Goal: Information Seeking & Learning: Learn about a topic

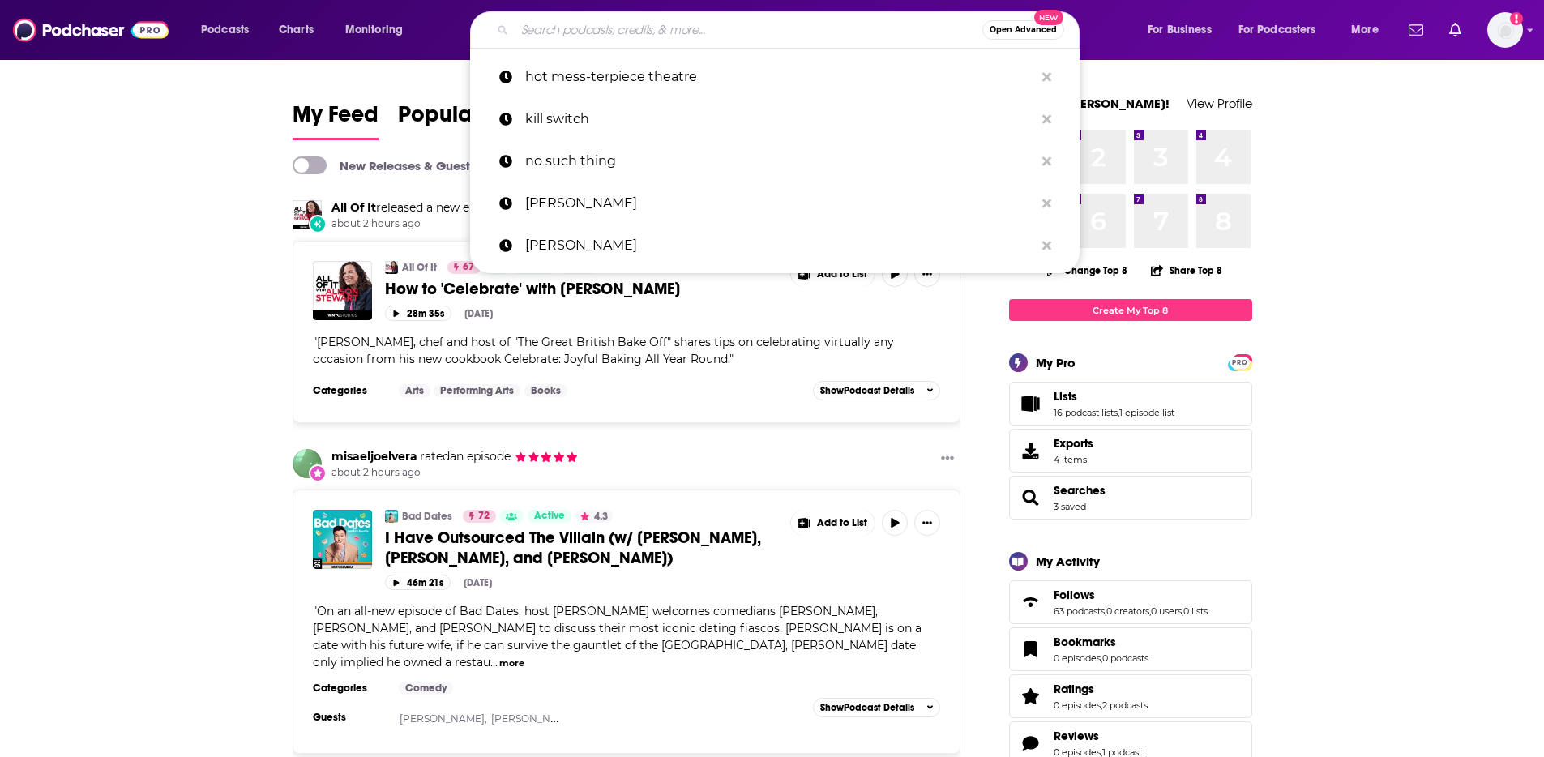
click at [616, 26] on input "Search podcasts, credits, & more..." at bounding box center [749, 30] width 468 height 26
click at [656, 85] on p "hot mess-terpiece theatre" at bounding box center [779, 77] width 509 height 42
type input "hot mess-terpiece theatre"
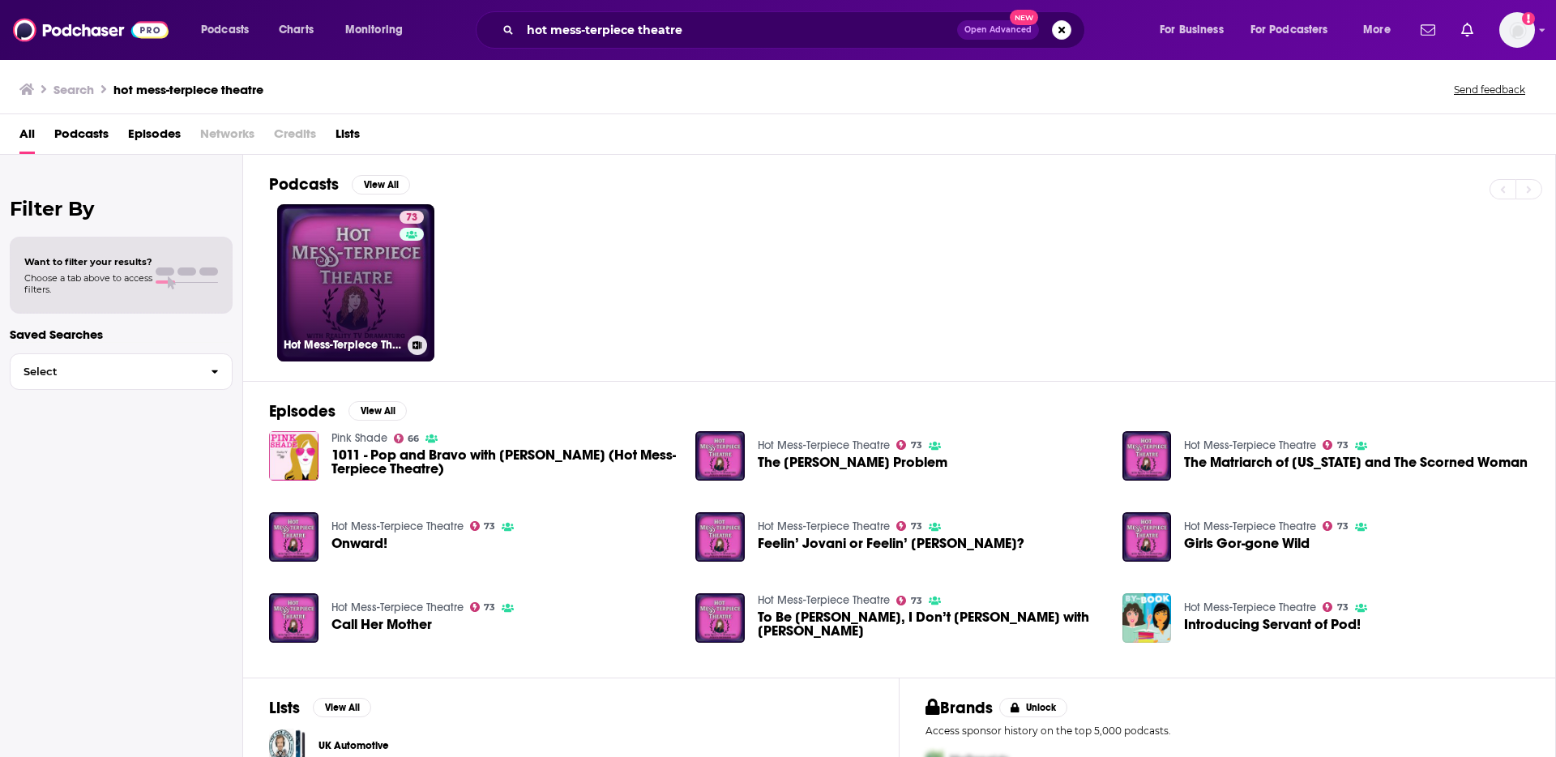
click at [333, 309] on link "73 Hot Mess-Terpiece Theatre" at bounding box center [355, 282] width 157 height 157
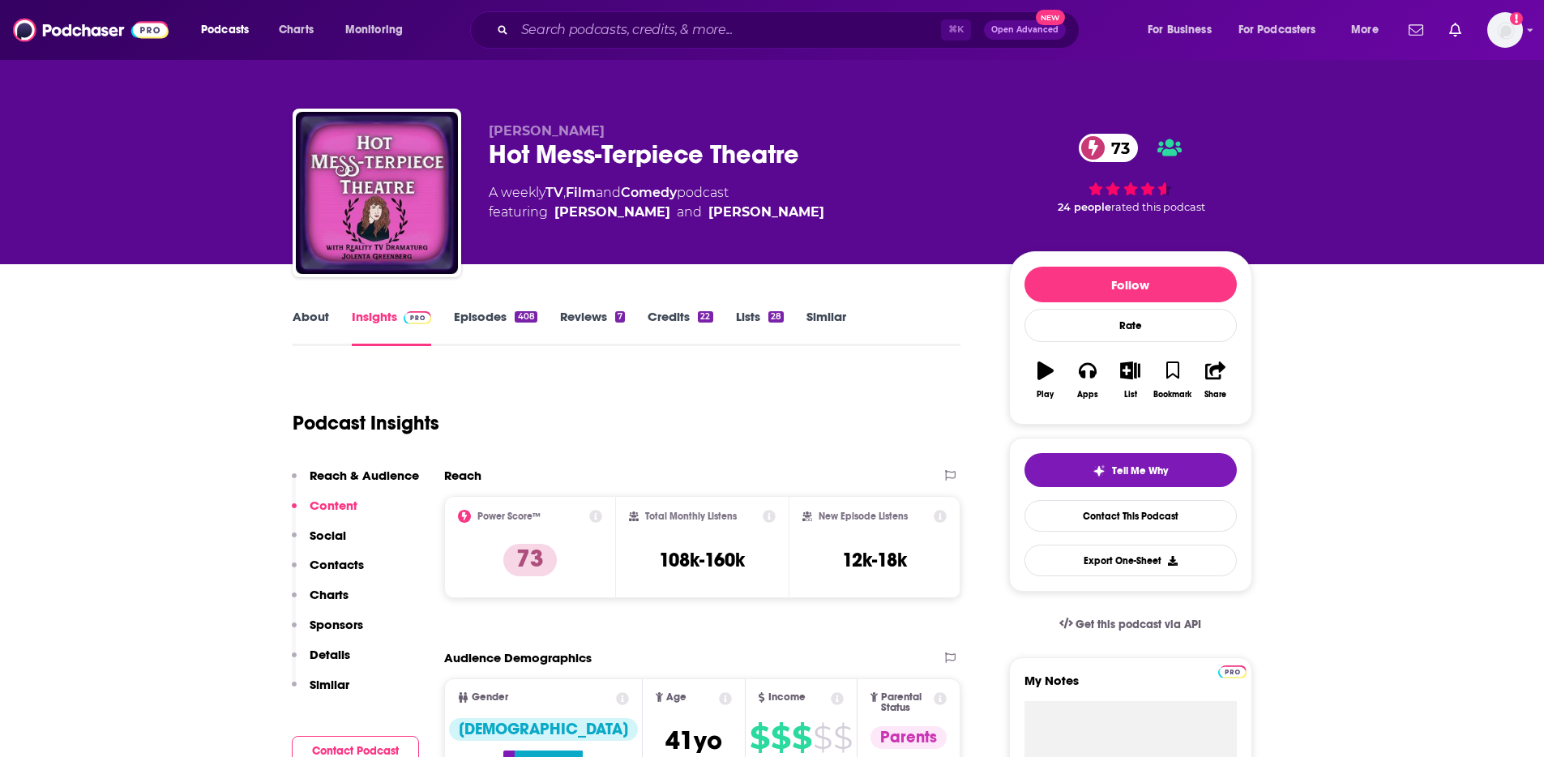
click at [596, 519] on icon at bounding box center [595, 516] width 13 height 13
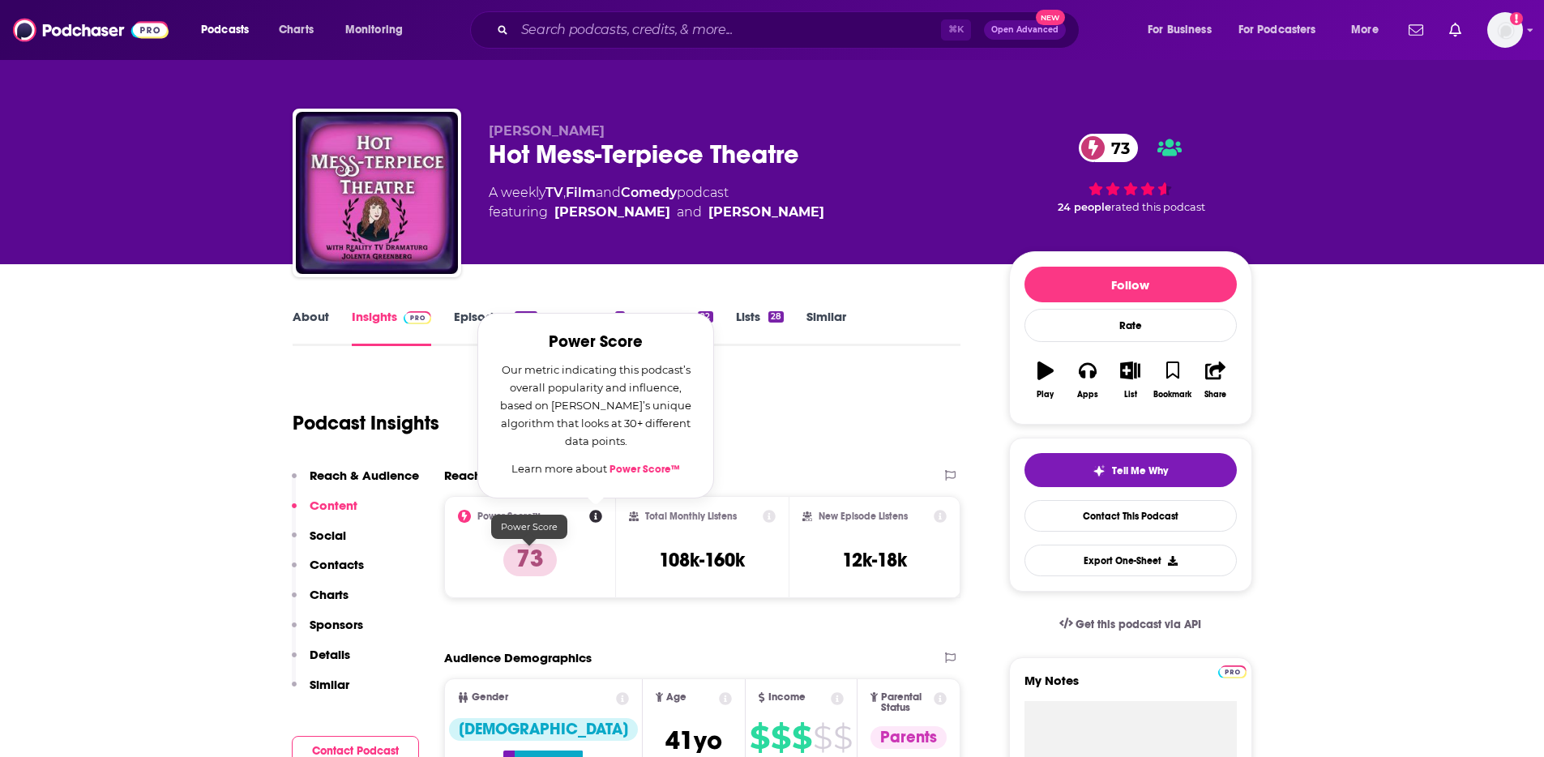
click at [550, 564] on p "73" at bounding box center [529, 560] width 53 height 32
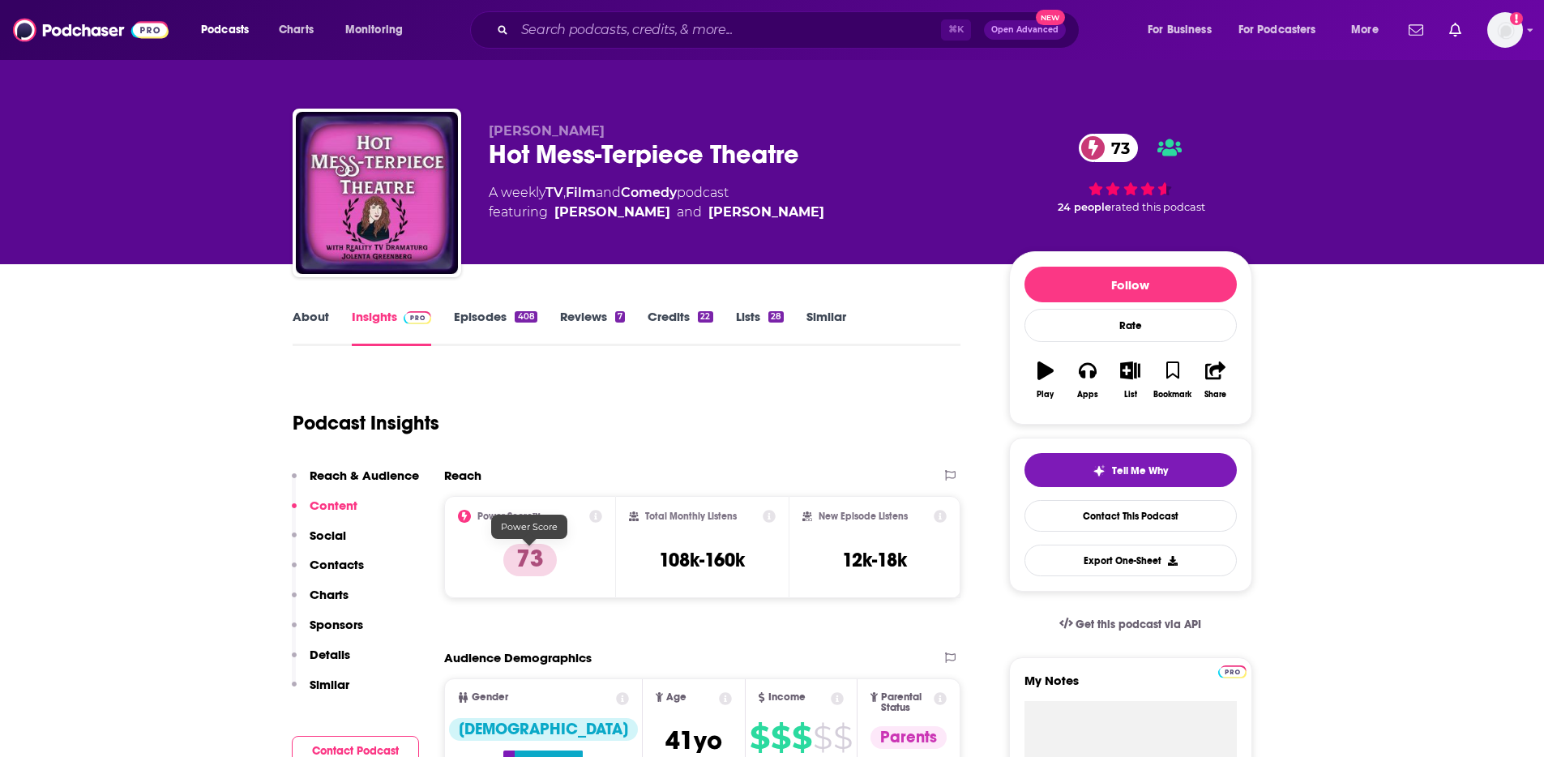
click at [539, 564] on p "73" at bounding box center [529, 560] width 53 height 32
click at [340, 654] on p "Details" at bounding box center [330, 654] width 41 height 15
click at [669, 24] on input "Search podcasts, credits, & more..." at bounding box center [728, 30] width 426 height 26
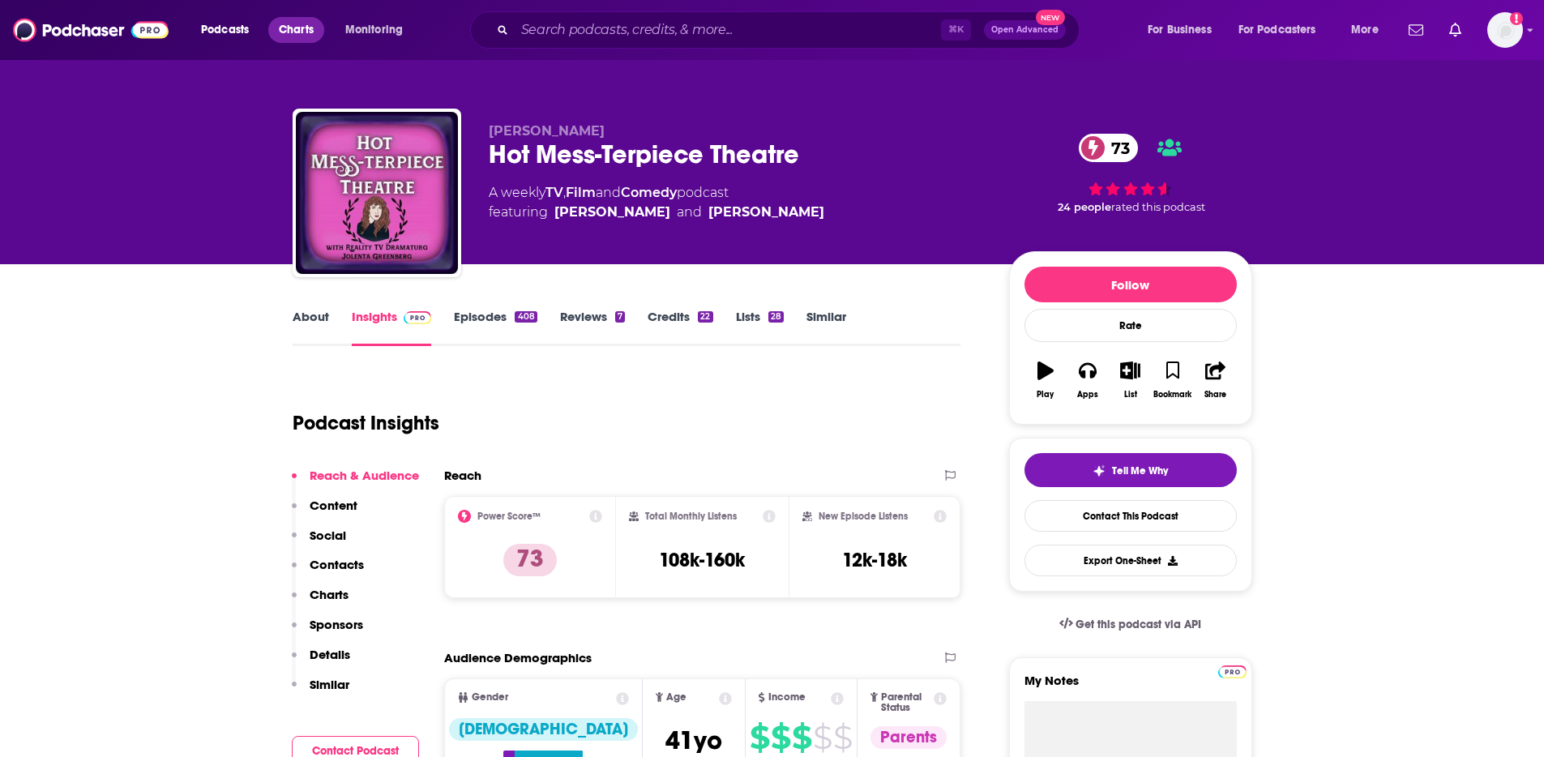
click at [301, 35] on span "Charts" at bounding box center [296, 30] width 35 height 23
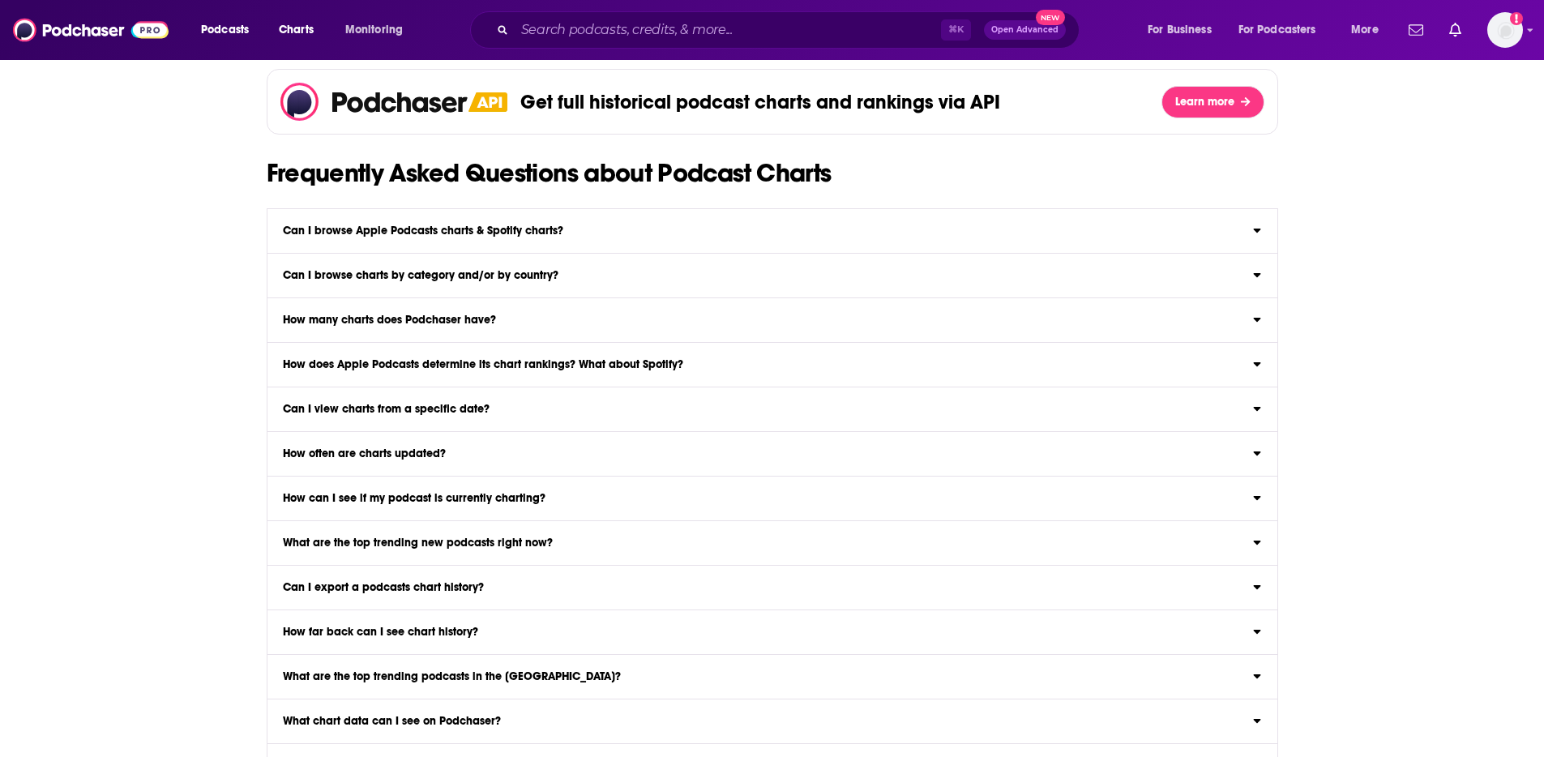
scroll to position [1488, 0]
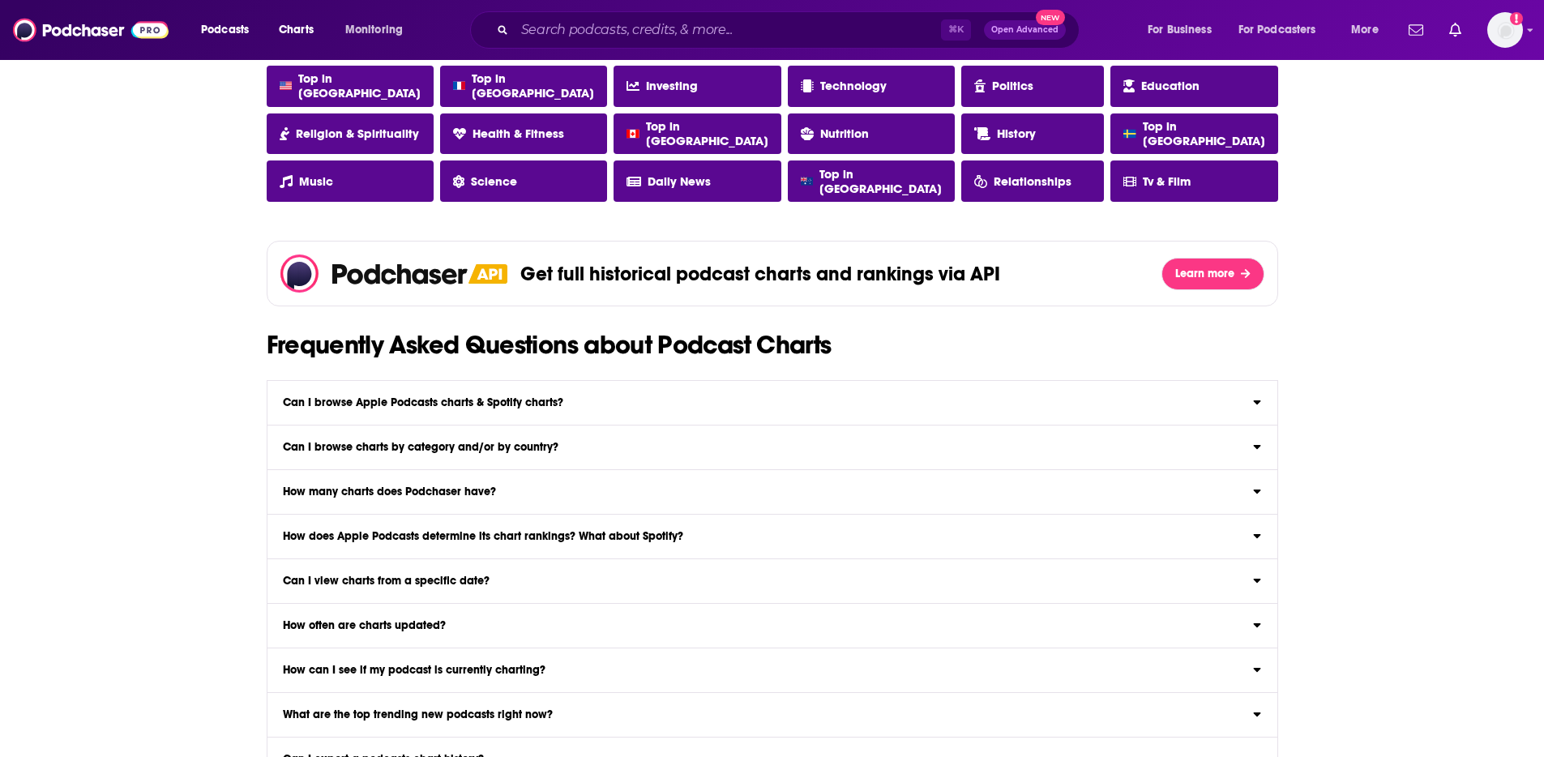
click at [526, 406] on h3 "Can I browse Apple Podcasts charts & Spotify charts?" at bounding box center [423, 402] width 280 height 11
click at [0, 0] on input "Can I browse Apple Podcasts charts & Spotify charts? Yep! Browse Apple Podcasts…" at bounding box center [0, 0] width 0 height 0
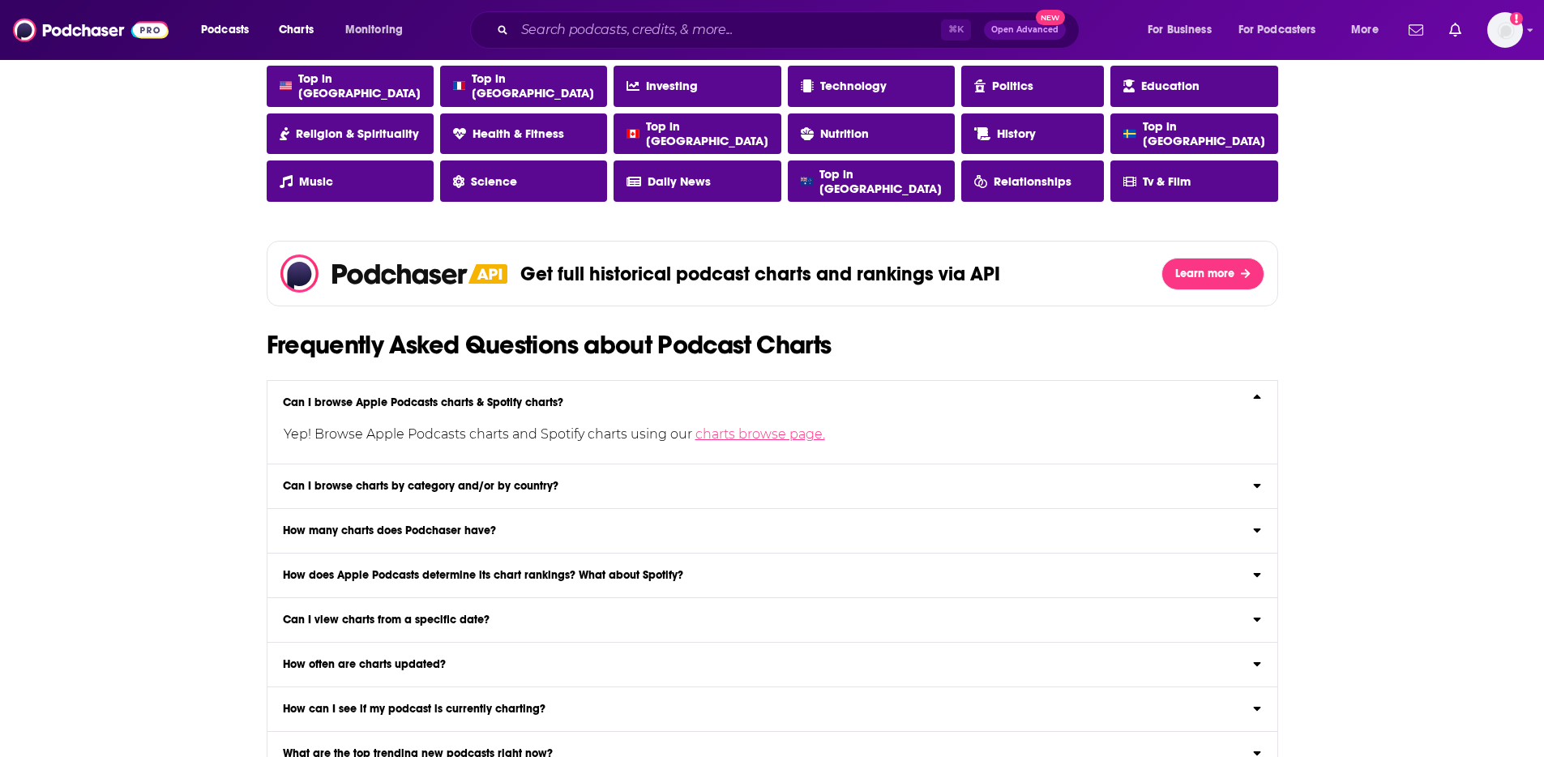
click at [775, 429] on link "charts browse page." at bounding box center [760, 433] width 130 height 15
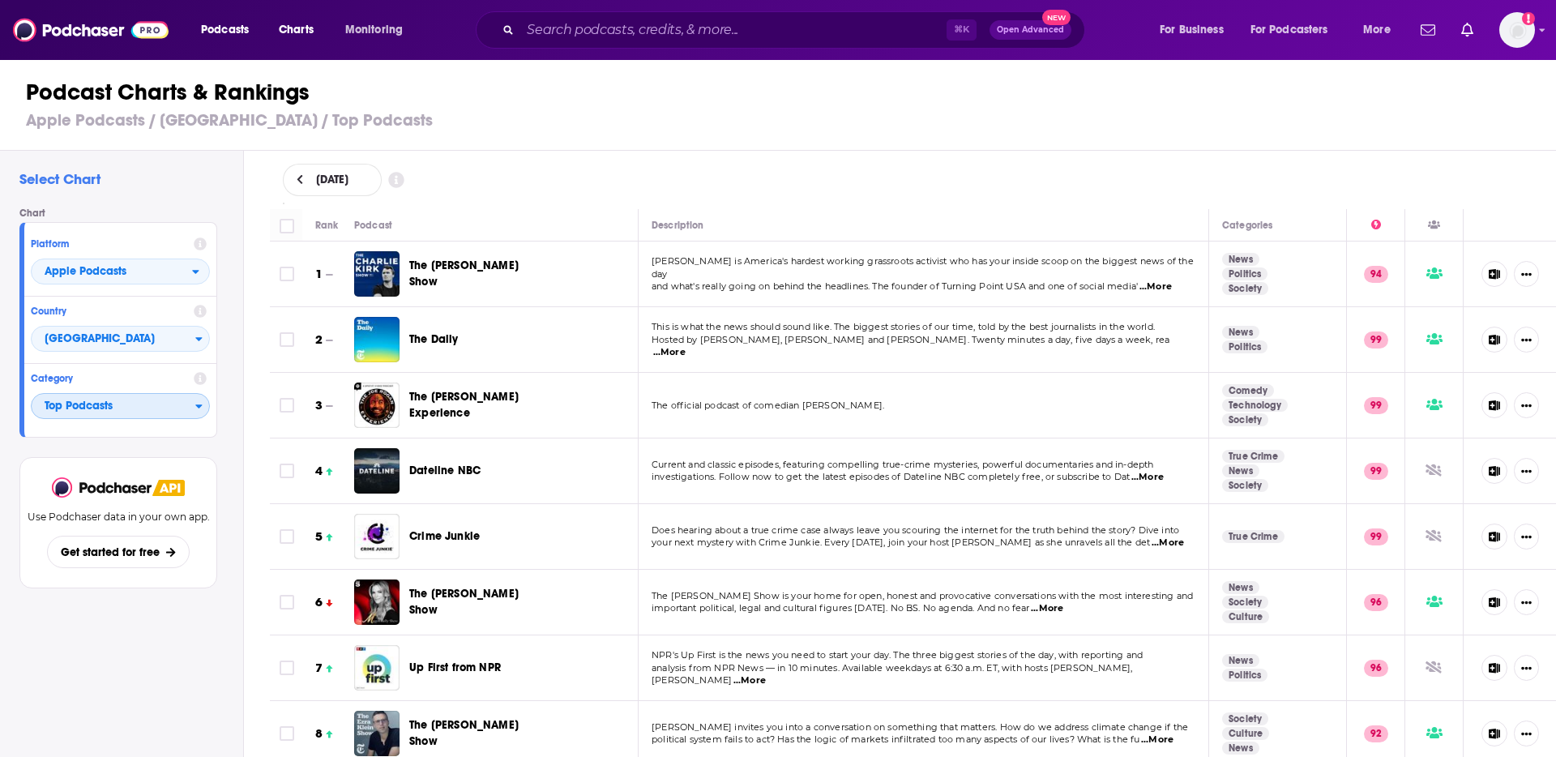
click at [119, 409] on span "Top Podcasts" at bounding box center [114, 407] width 164 height 28
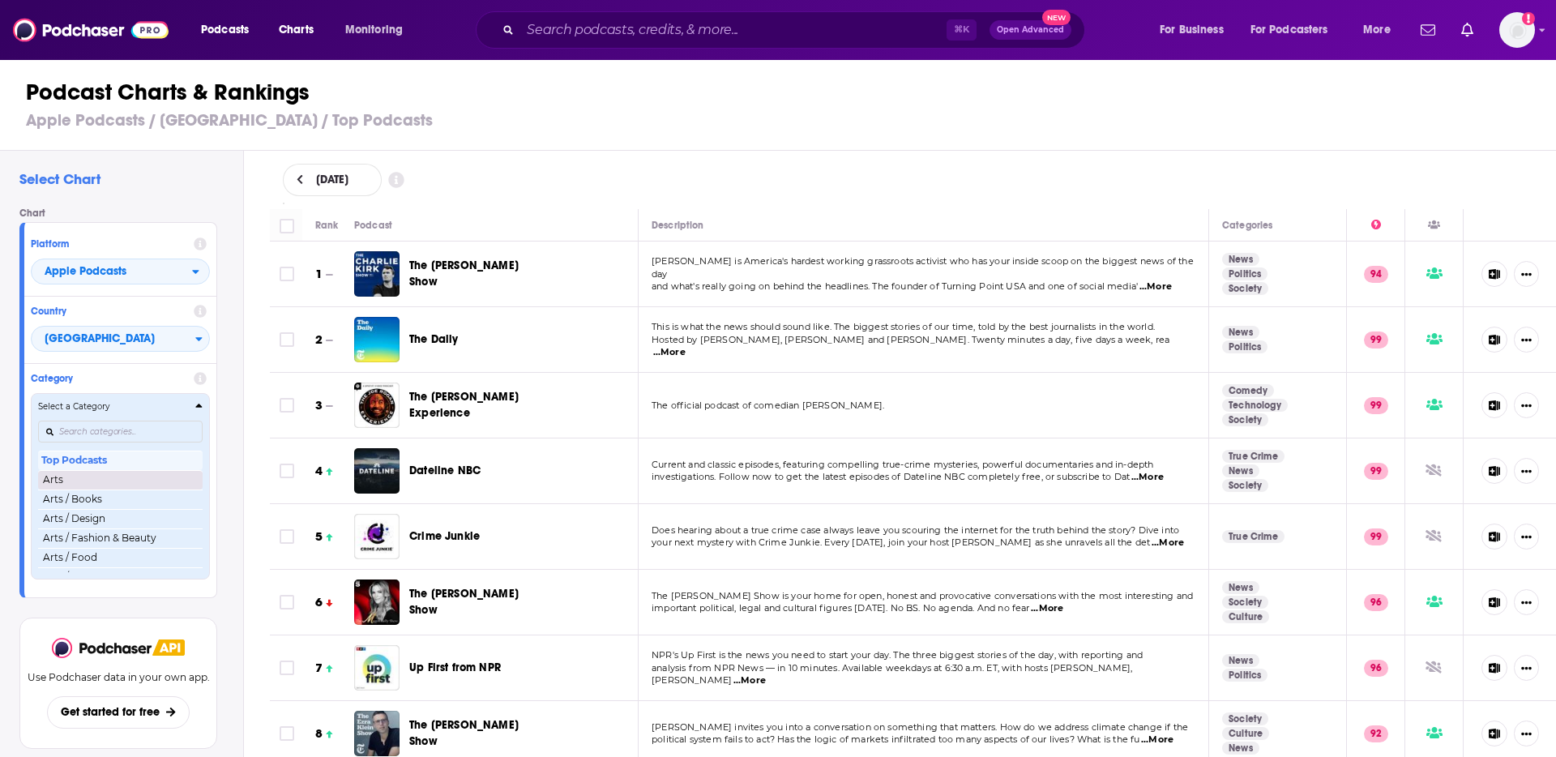
scroll to position [3, 0]
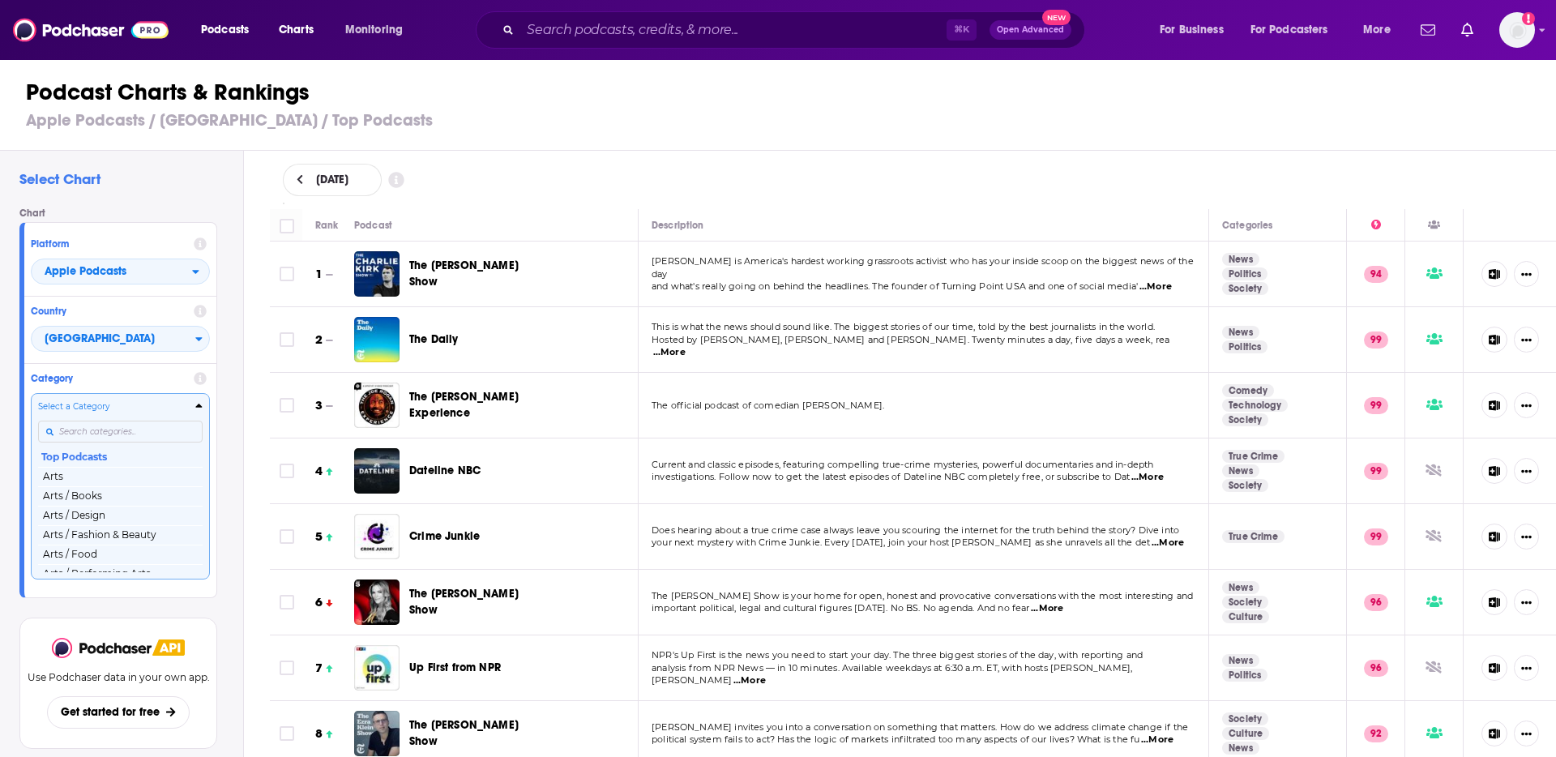
click at [109, 430] on input "Categories" at bounding box center [120, 432] width 165 height 22
type input "t"
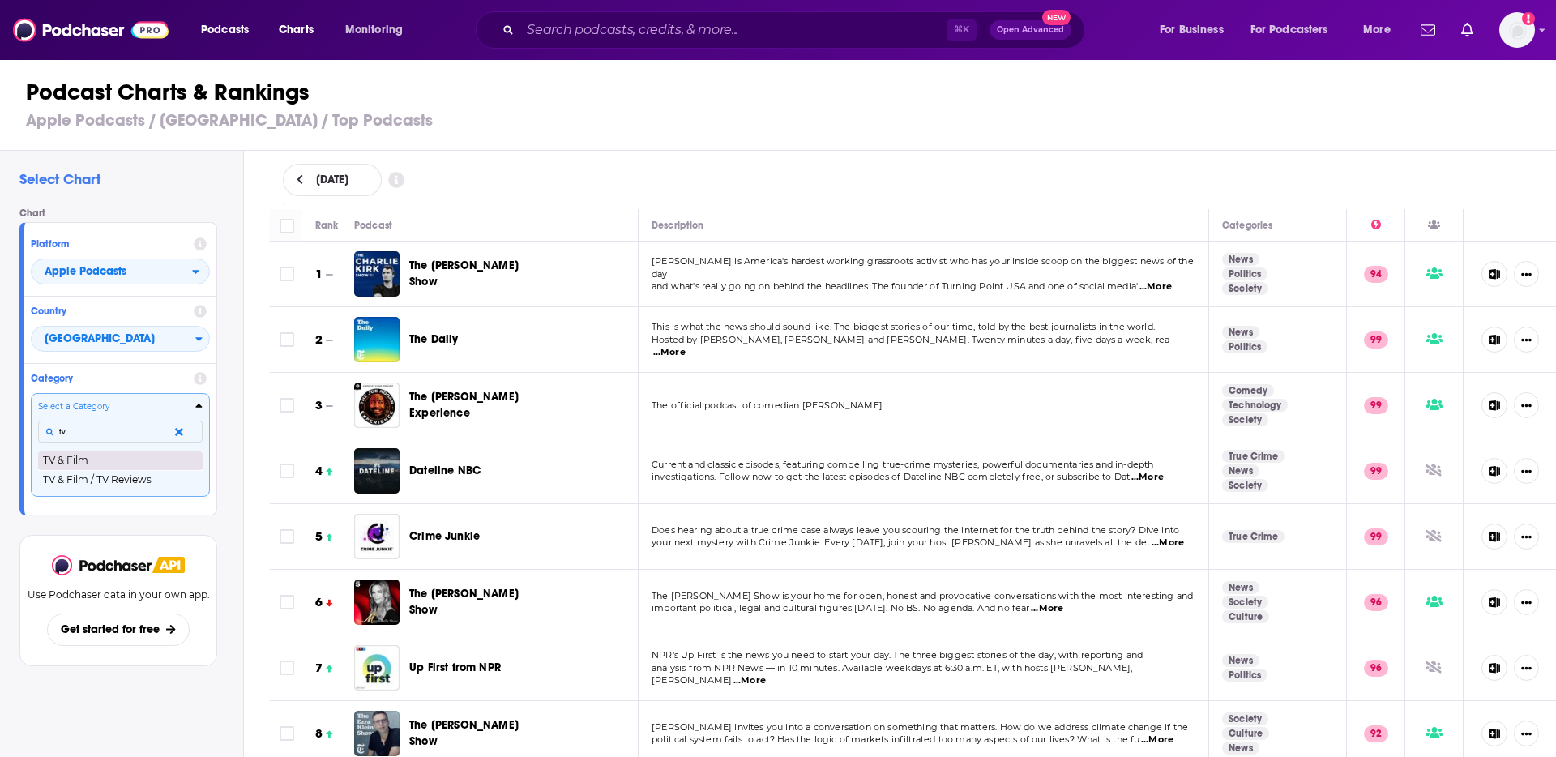
type input "tv"
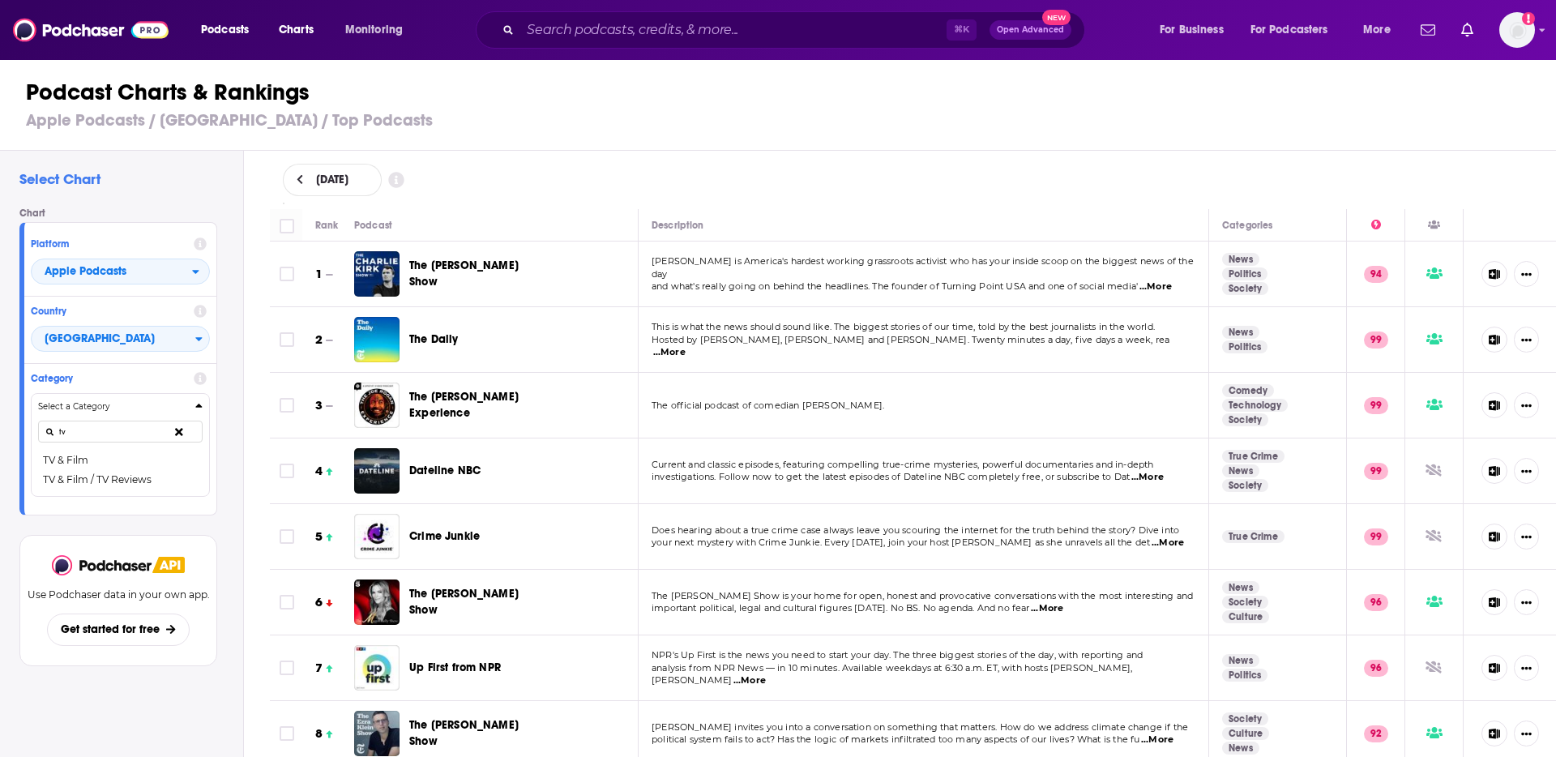
drag, startPoint x: 91, startPoint y: 458, endPoint x: 919, endPoint y: 178, distance: 874.1
click at [91, 459] on button "TV & Film" at bounding box center [120, 460] width 165 height 19
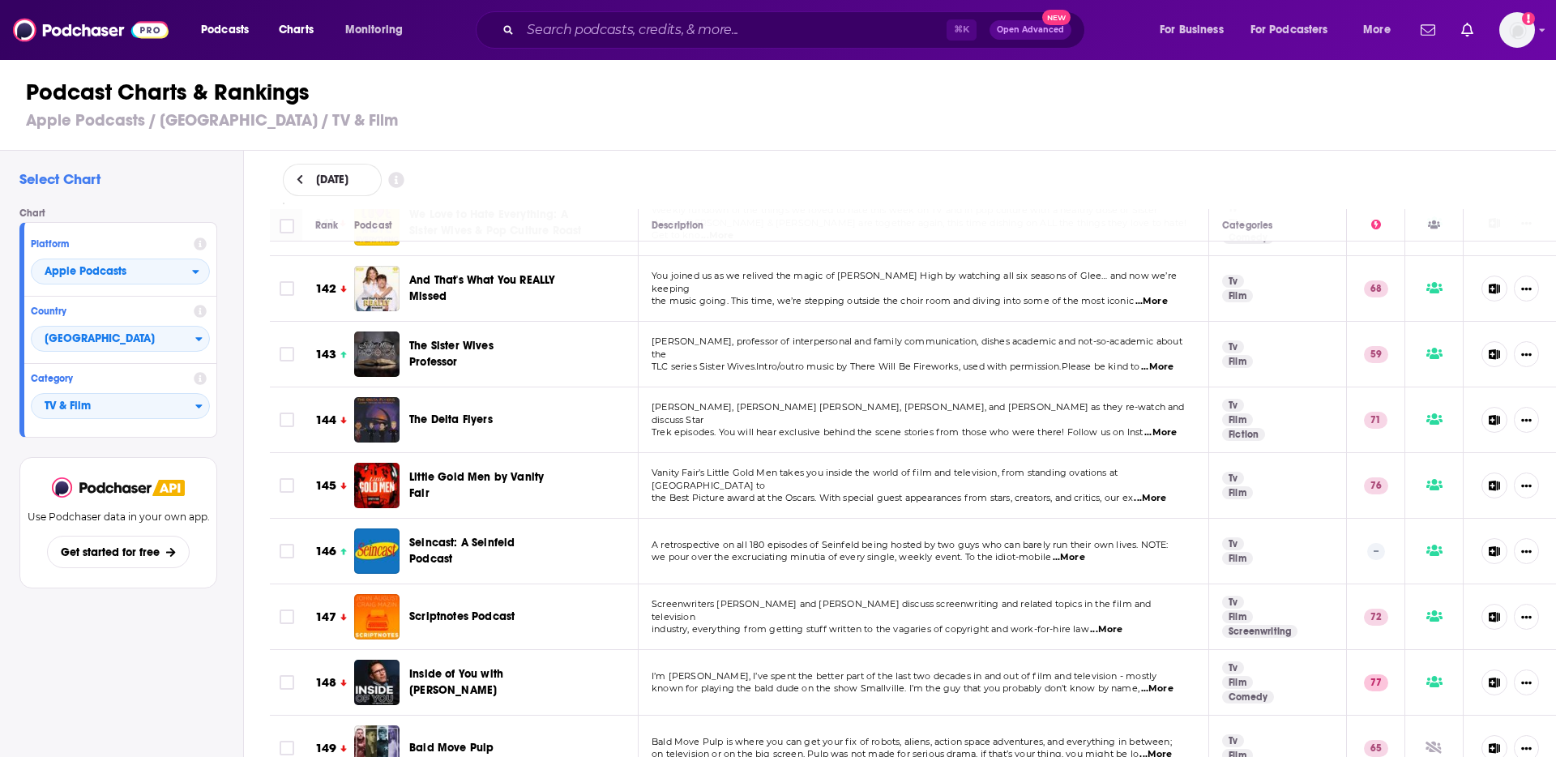
scroll to position [2028, 0]
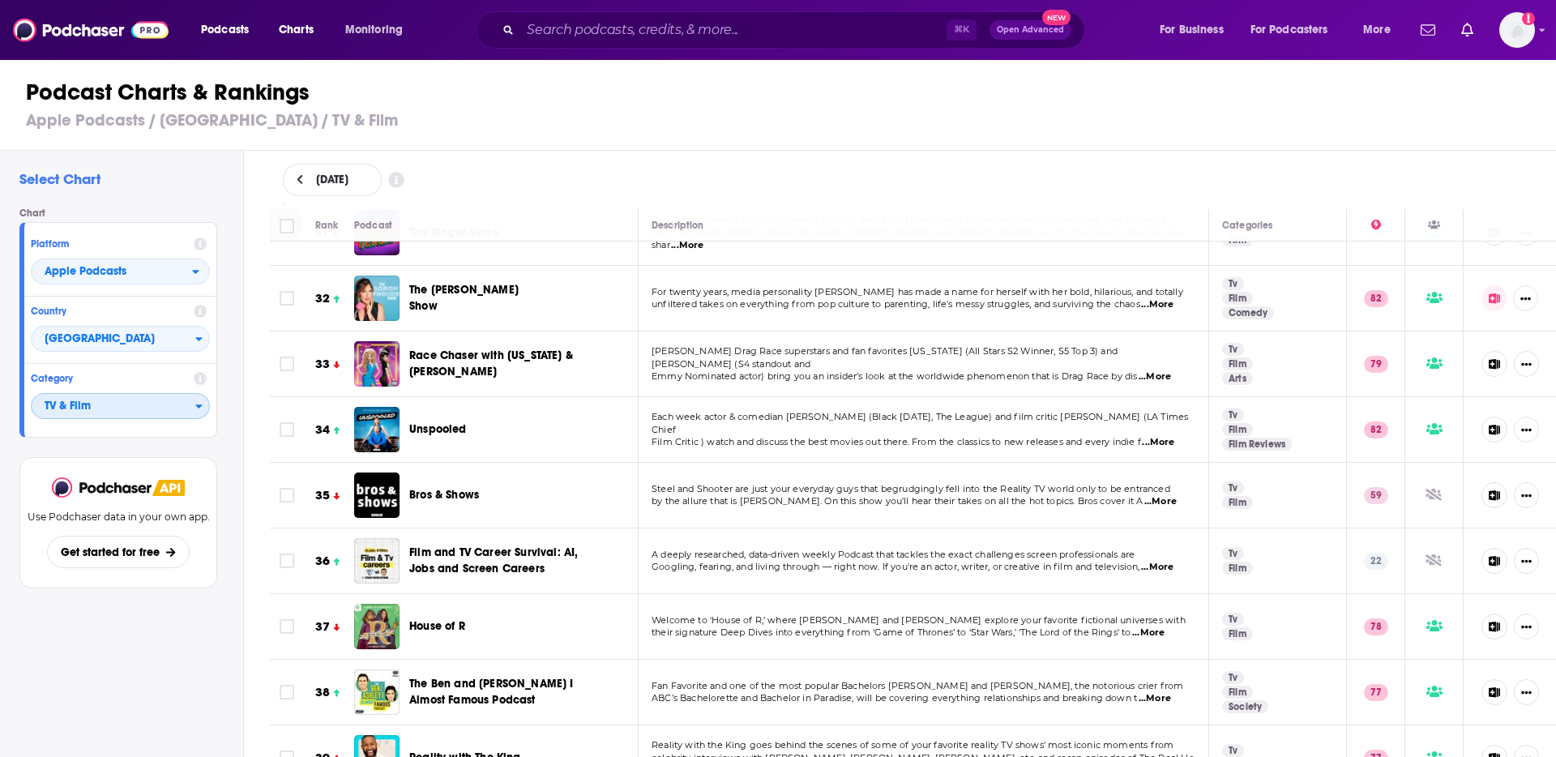
click at [113, 403] on span "TV & Film" at bounding box center [114, 407] width 164 height 28
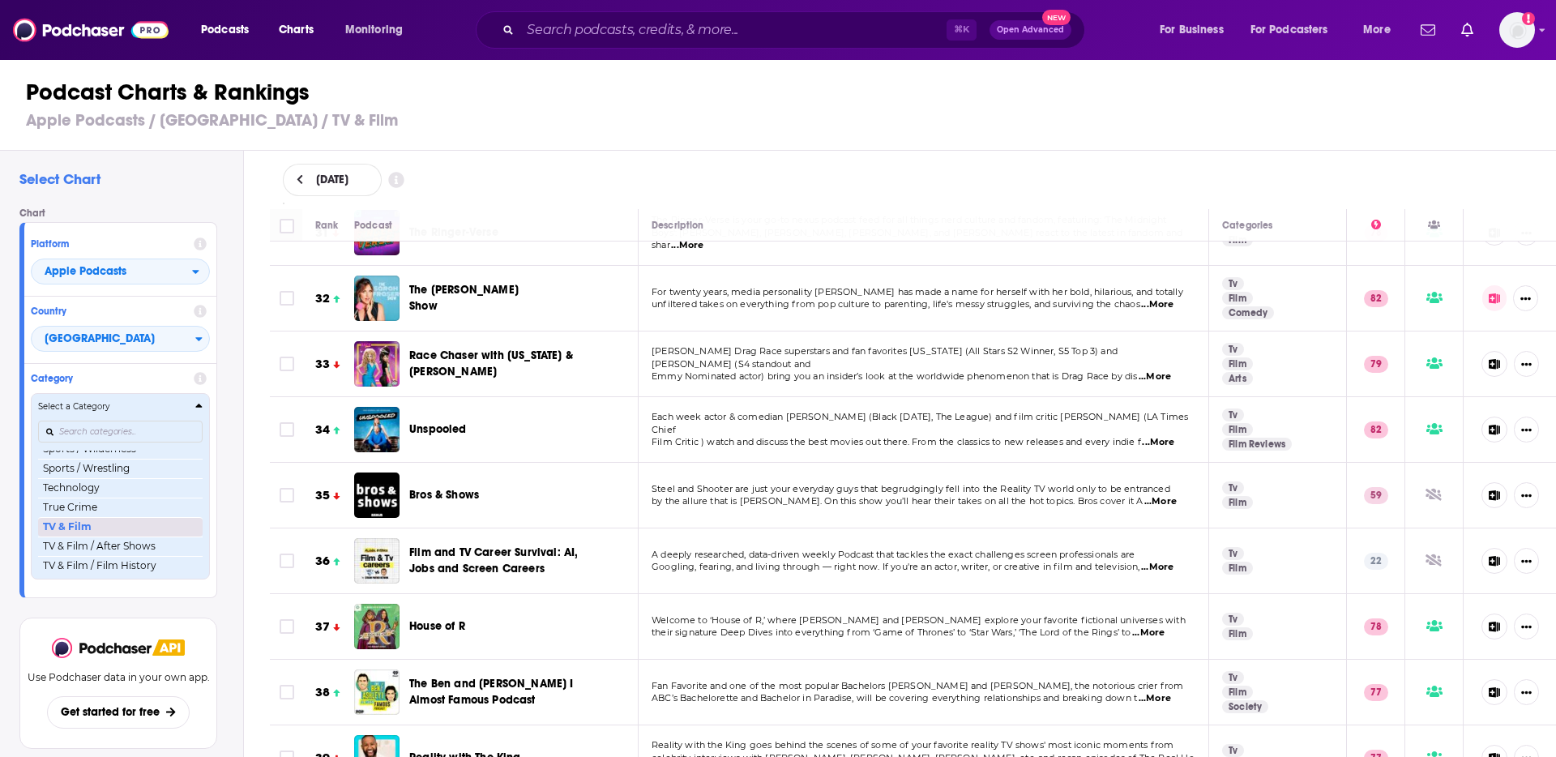
scroll to position [2006, 0]
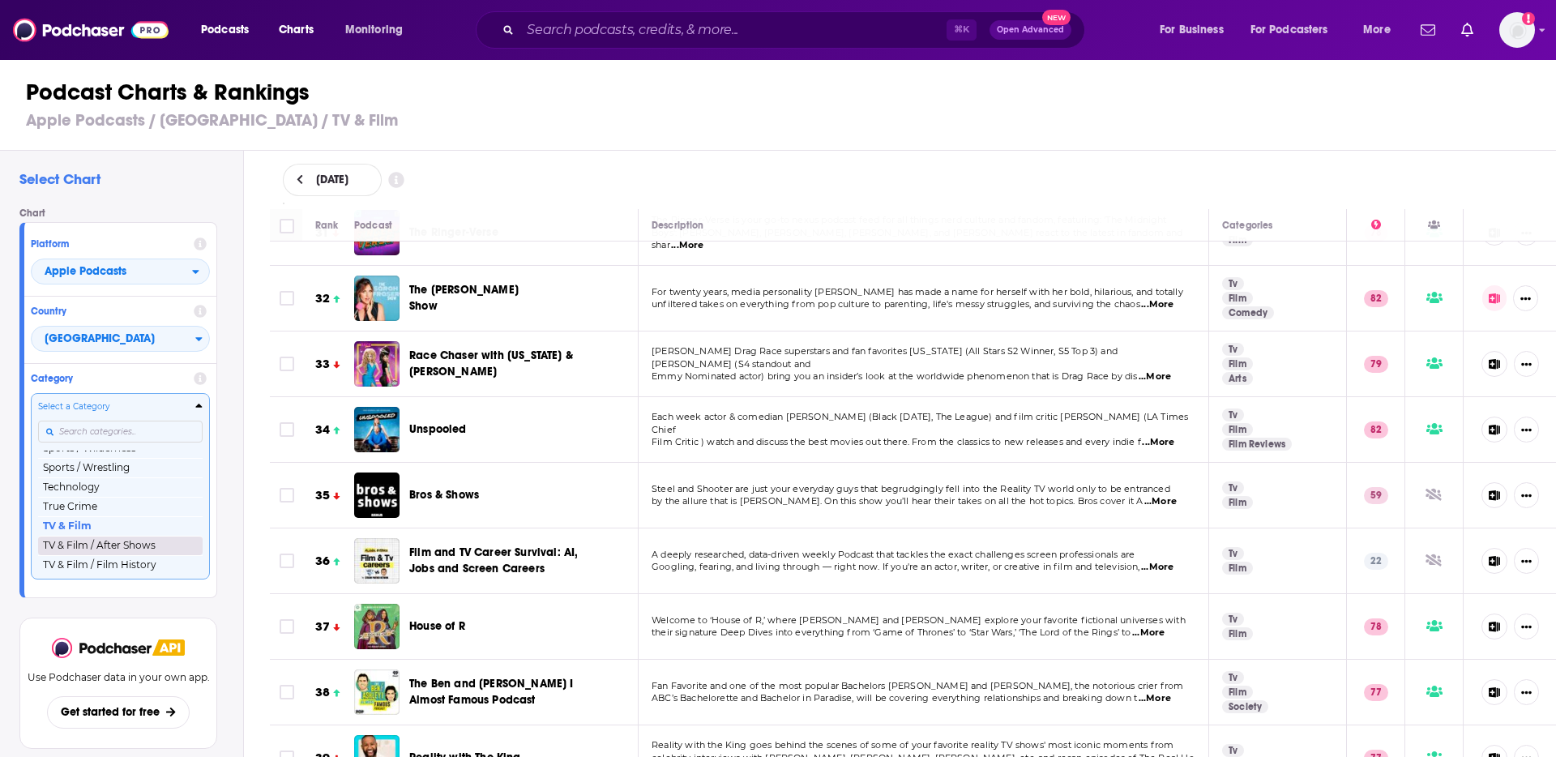
click at [125, 555] on button "TV & Film / After Shows" at bounding box center [120, 545] width 165 height 19
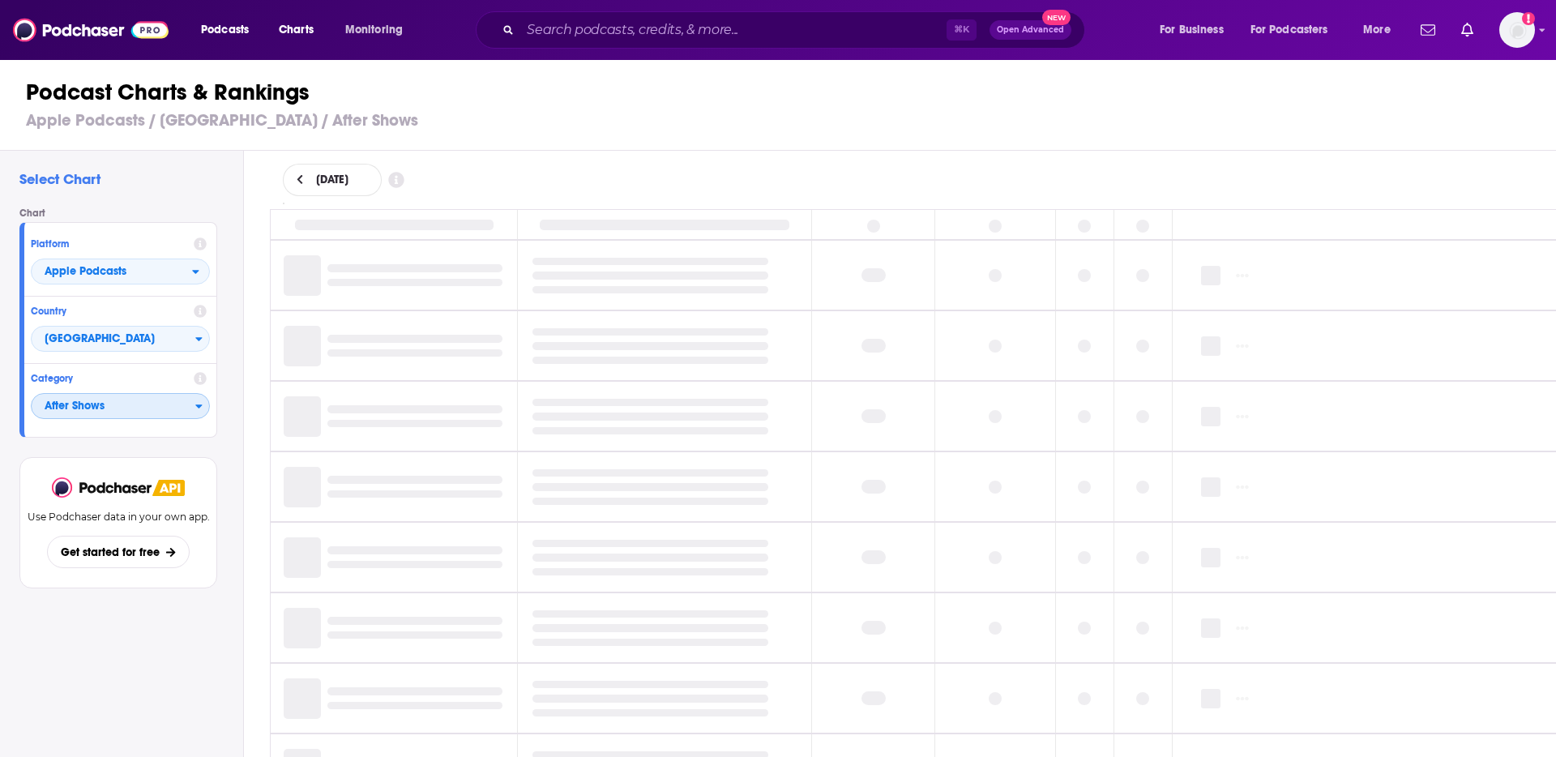
click at [129, 412] on span "After Shows" at bounding box center [114, 407] width 164 height 28
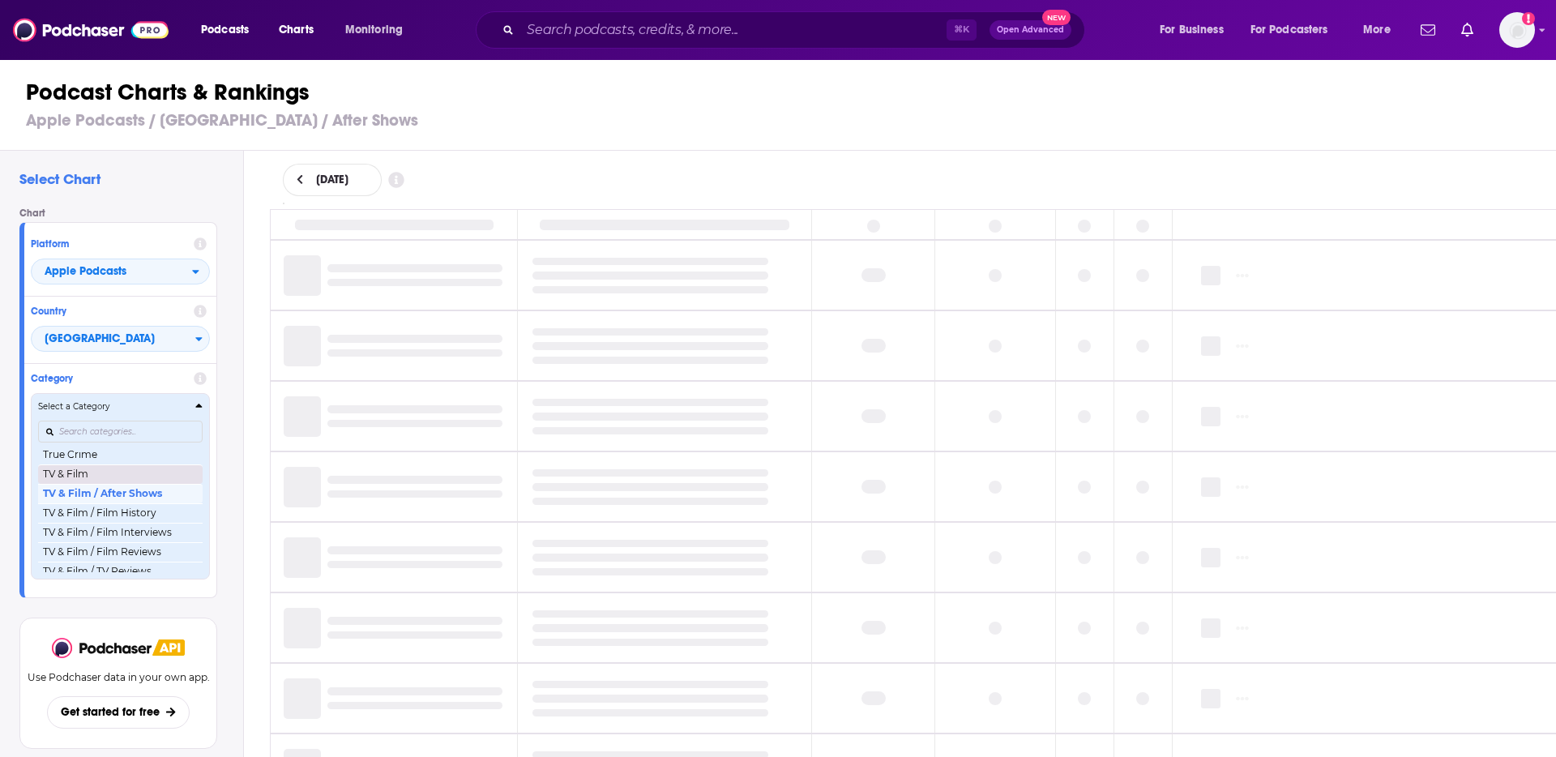
scroll to position [2083, 0]
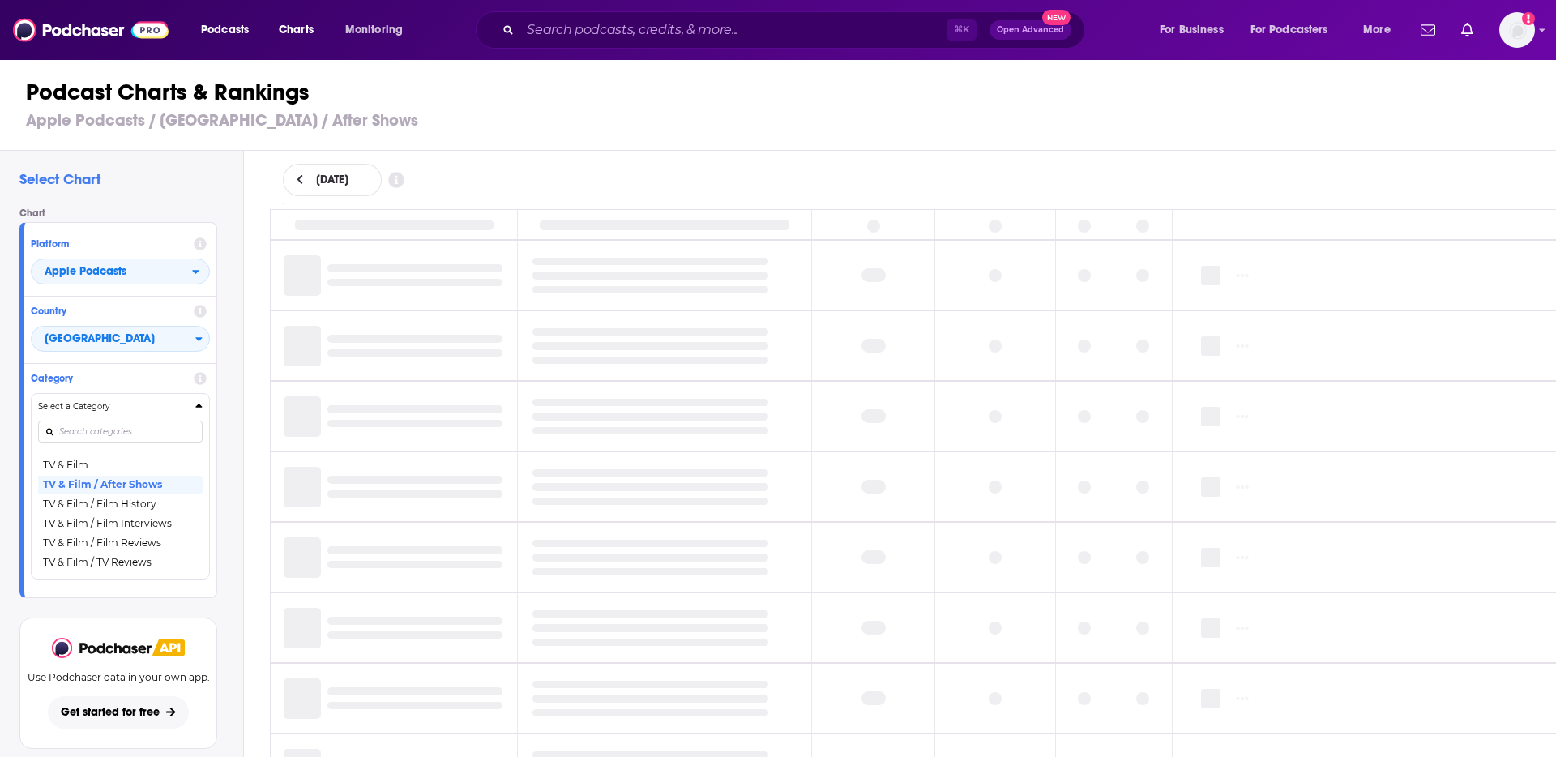
click at [131, 558] on button "TV & Film / TV Reviews" at bounding box center [120, 562] width 165 height 19
click at [139, 696] on button "Get started for free" at bounding box center [118, 712] width 140 height 32
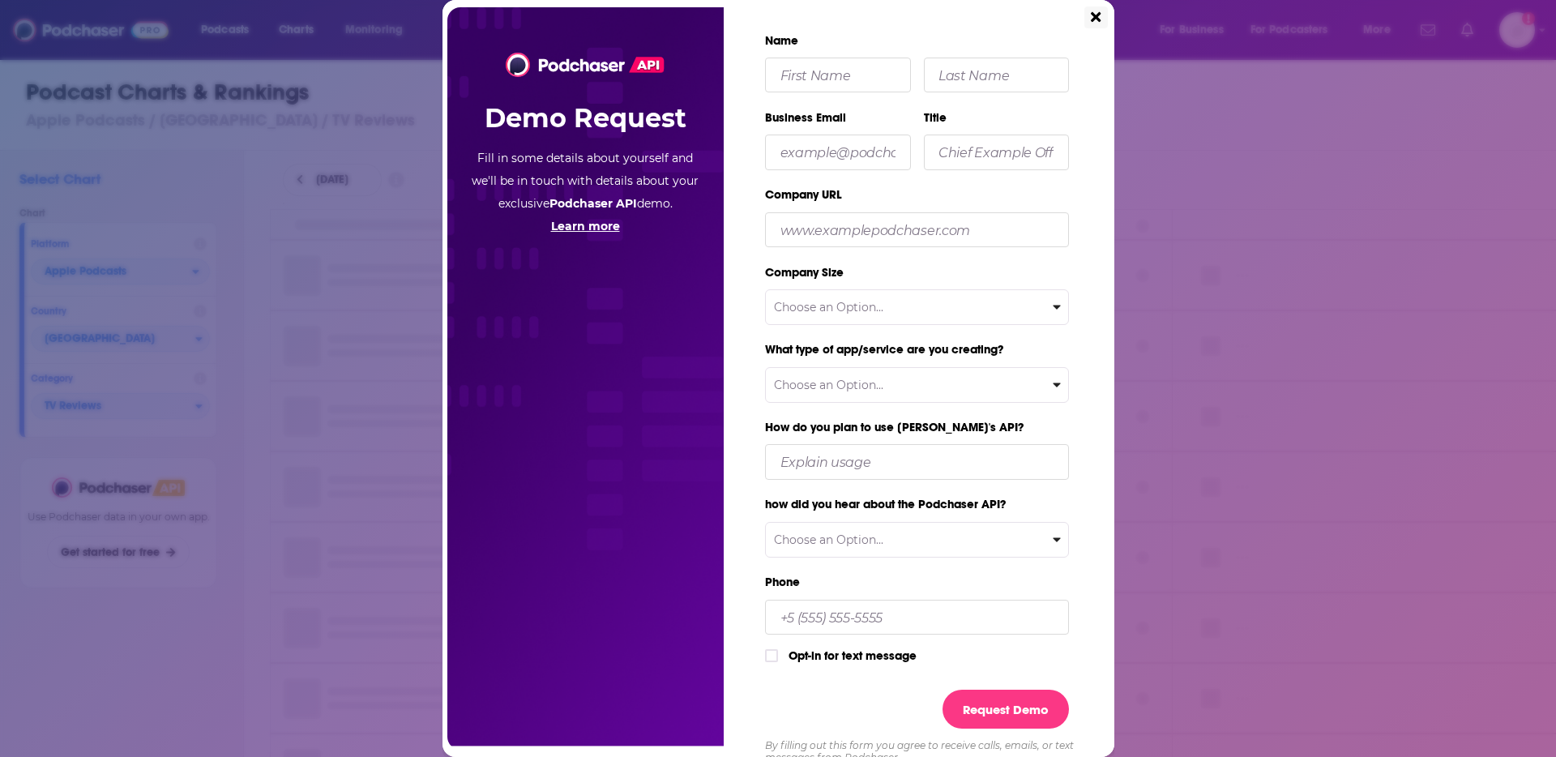
click at [1093, 17] on icon "Close" at bounding box center [1096, 17] width 10 height 15
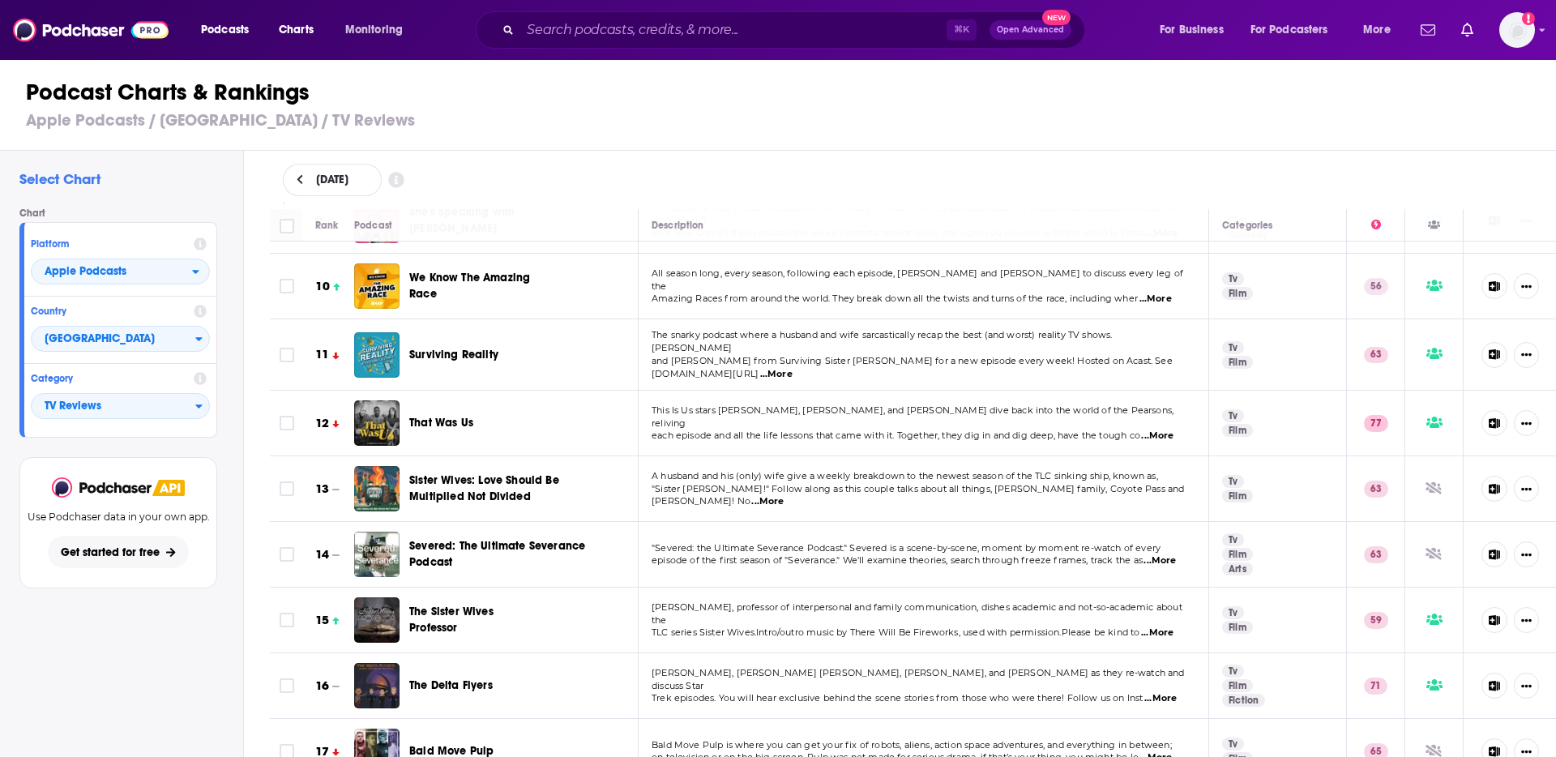
scroll to position [609, 0]
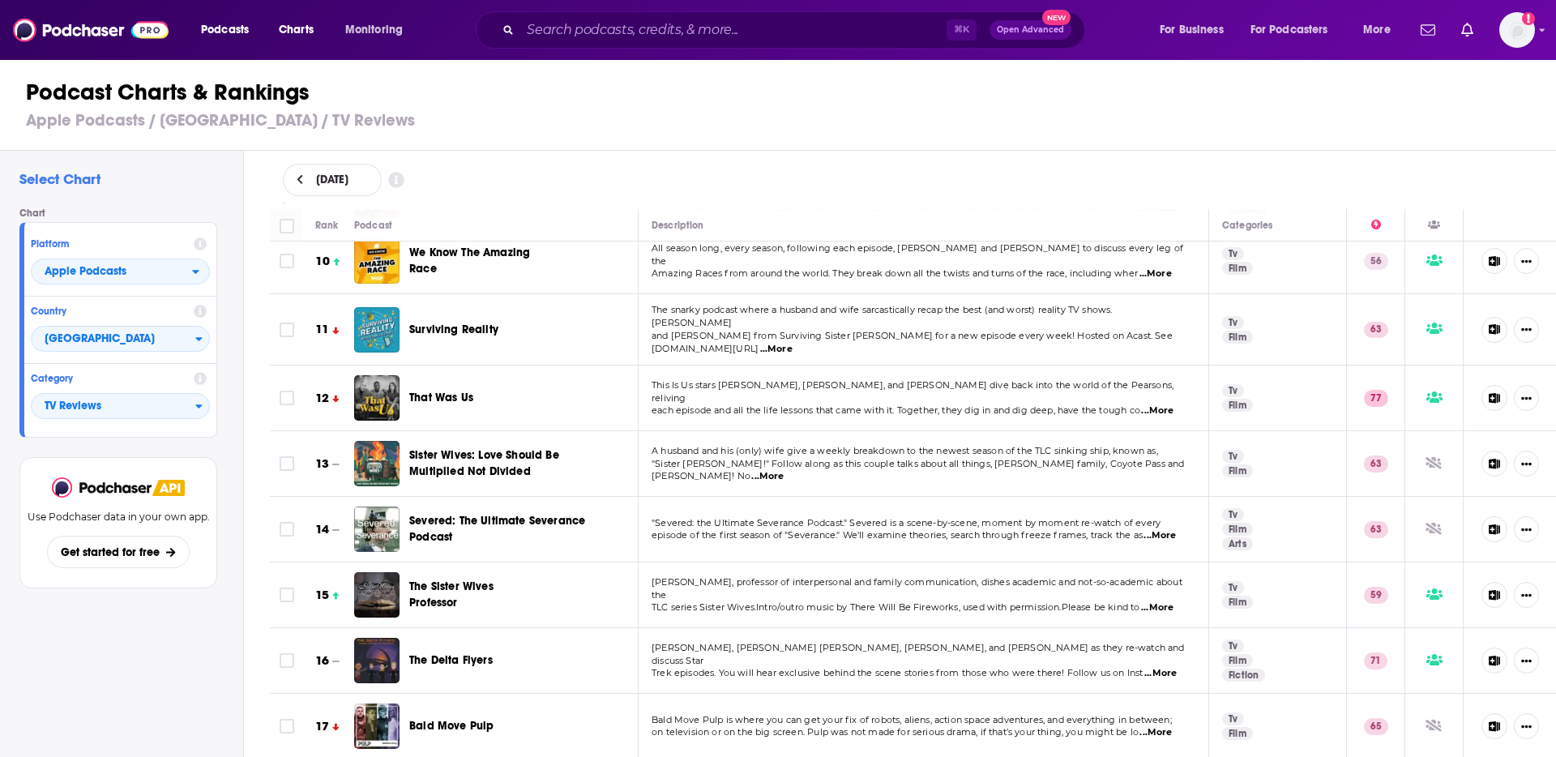
click at [143, 700] on div "Select Chart Chart Platform Apple Podcasts Country [GEOGRAPHIC_DATA] Category T…" at bounding box center [121, 500] width 243 height 699
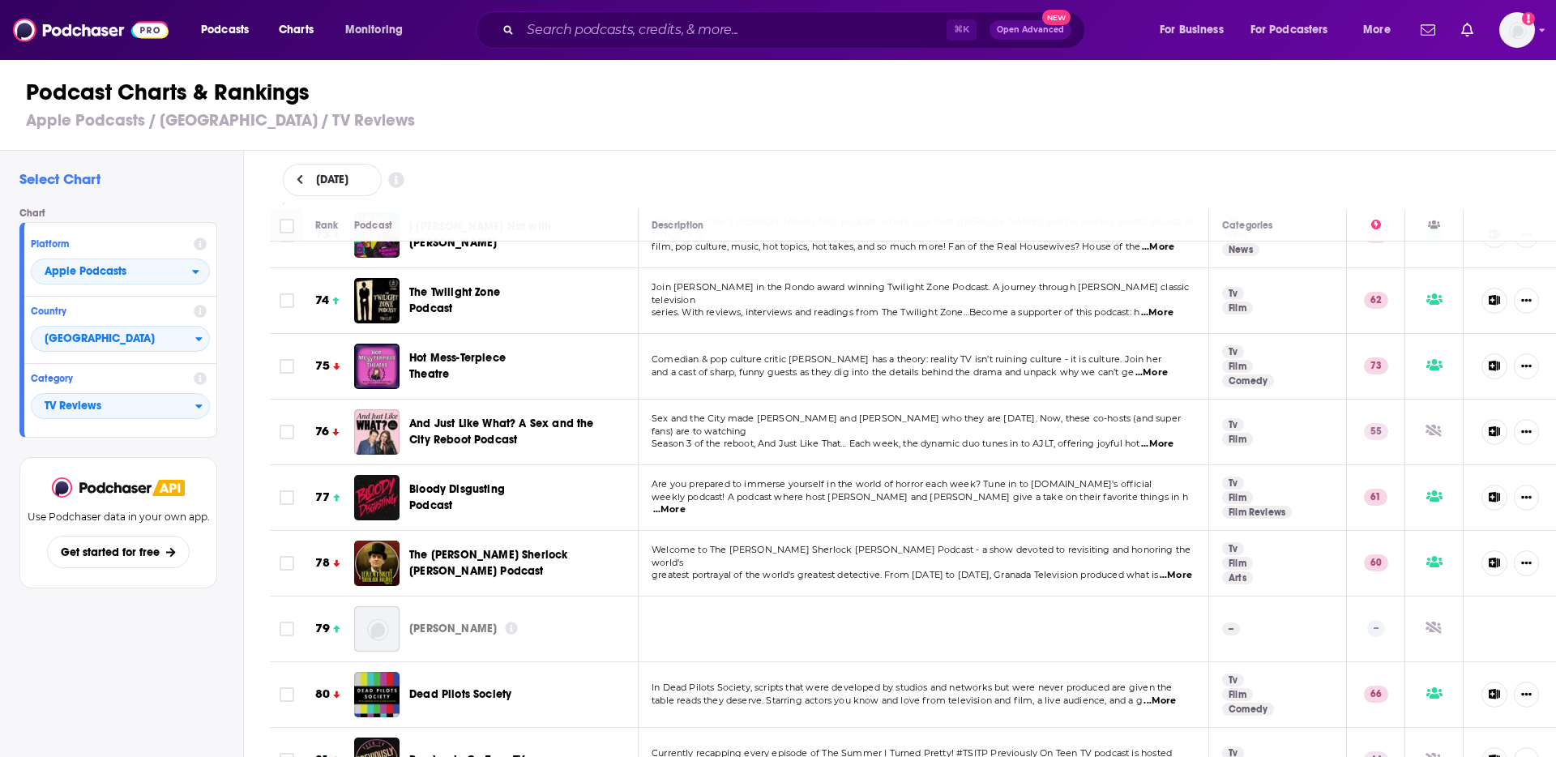
scroll to position [4844, 0]
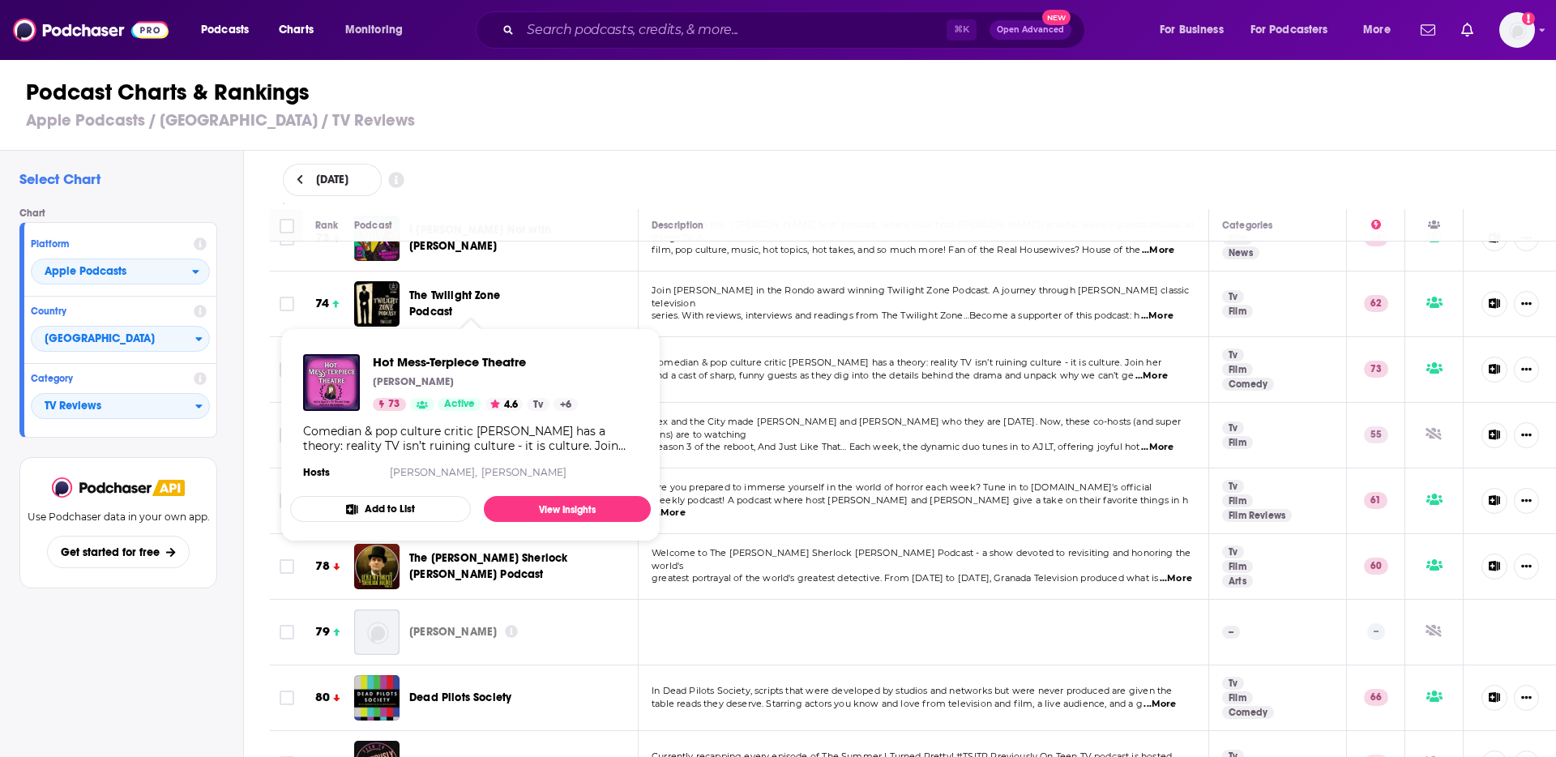
click at [473, 353] on span "Hot Mess-Terpiece Theatre" at bounding box center [470, 369] width 123 height 32
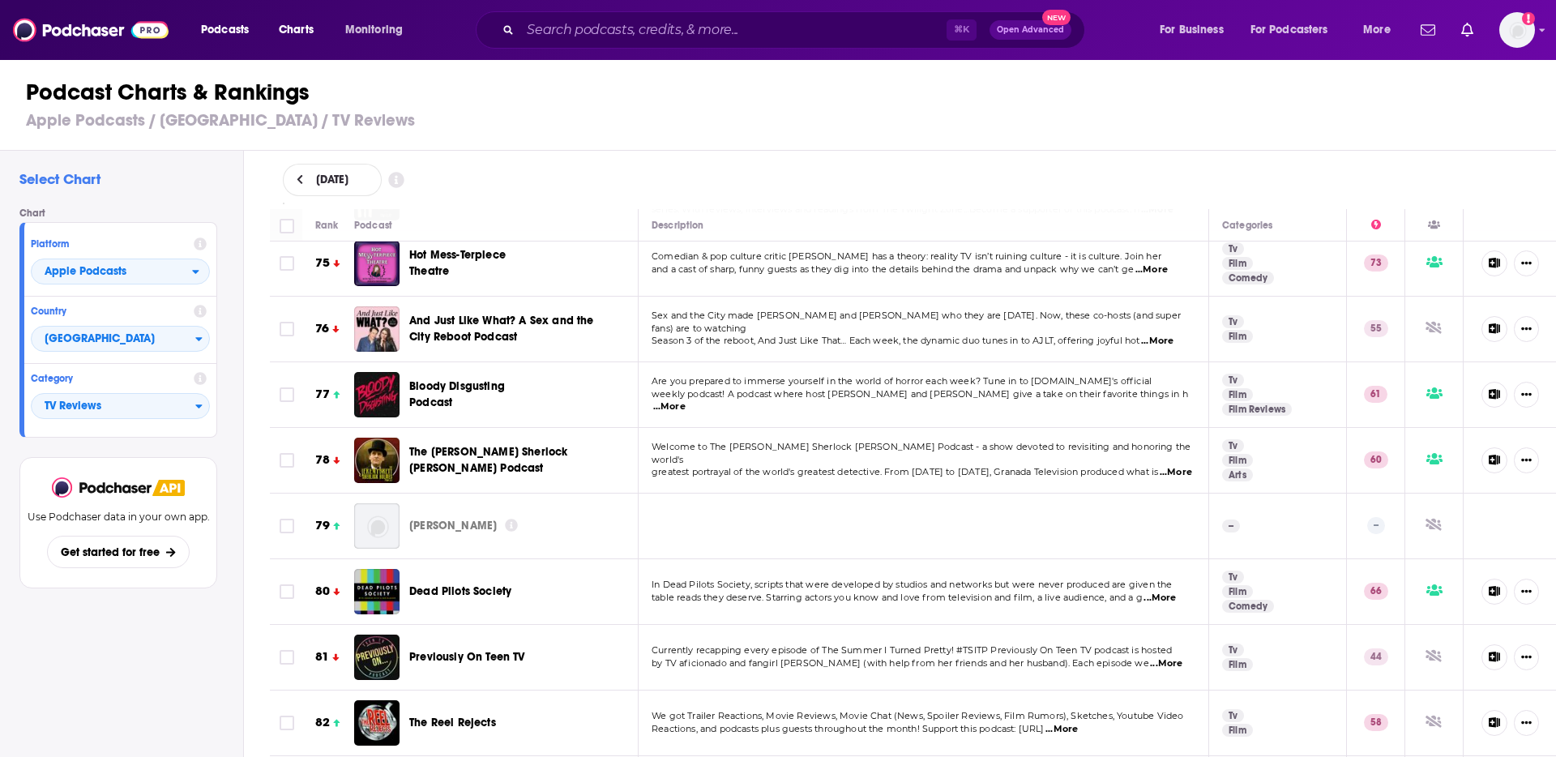
scroll to position [4849, 0]
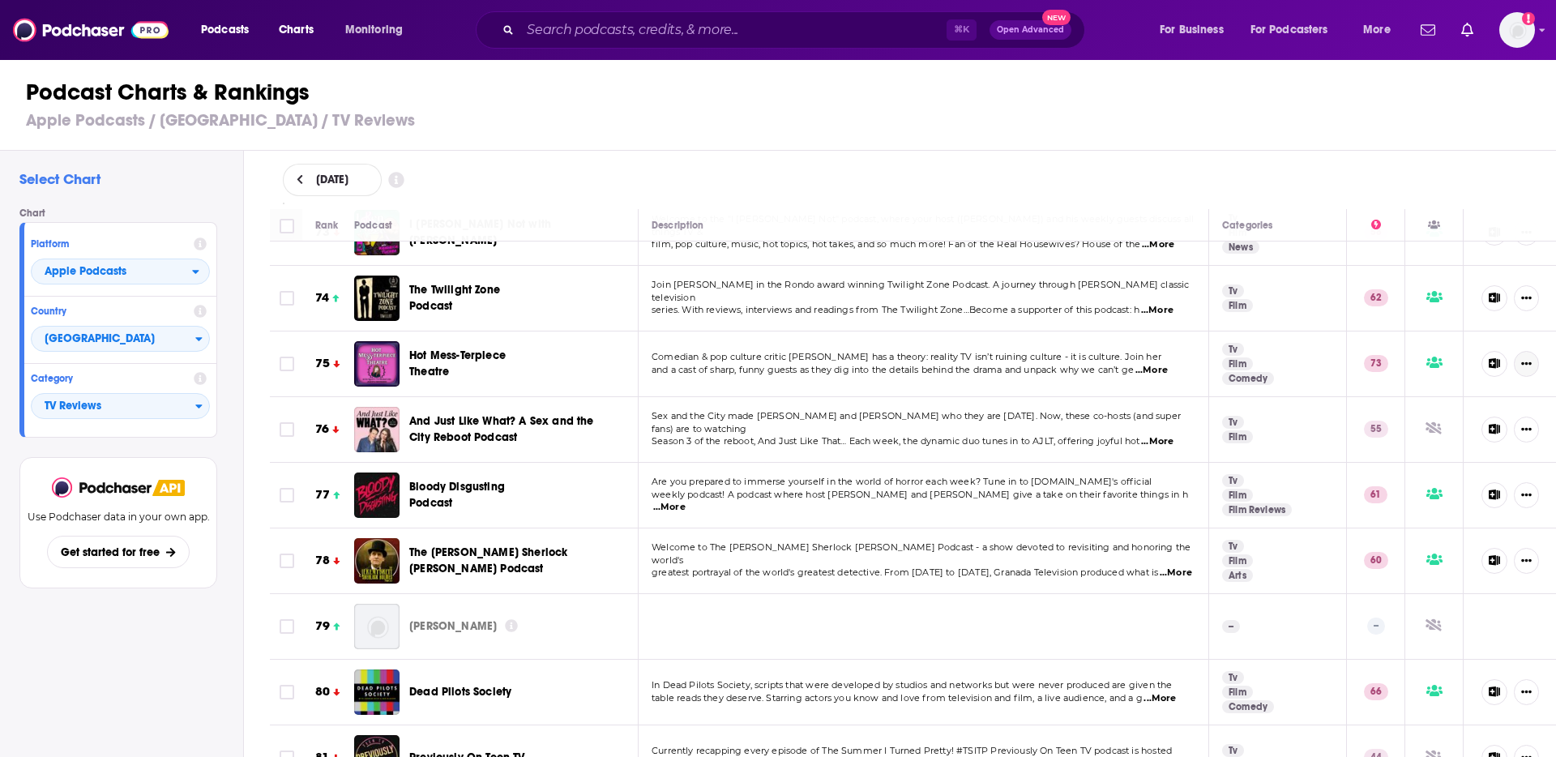
click at [1521, 358] on icon "Show More Button" at bounding box center [1526, 363] width 11 height 11
click at [38, 680] on div "Select Chart Chart Platform Apple Podcasts Country [GEOGRAPHIC_DATA] Category T…" at bounding box center [121, 500] width 243 height 699
click at [300, 178] on icon at bounding box center [300, 180] width 6 height 10
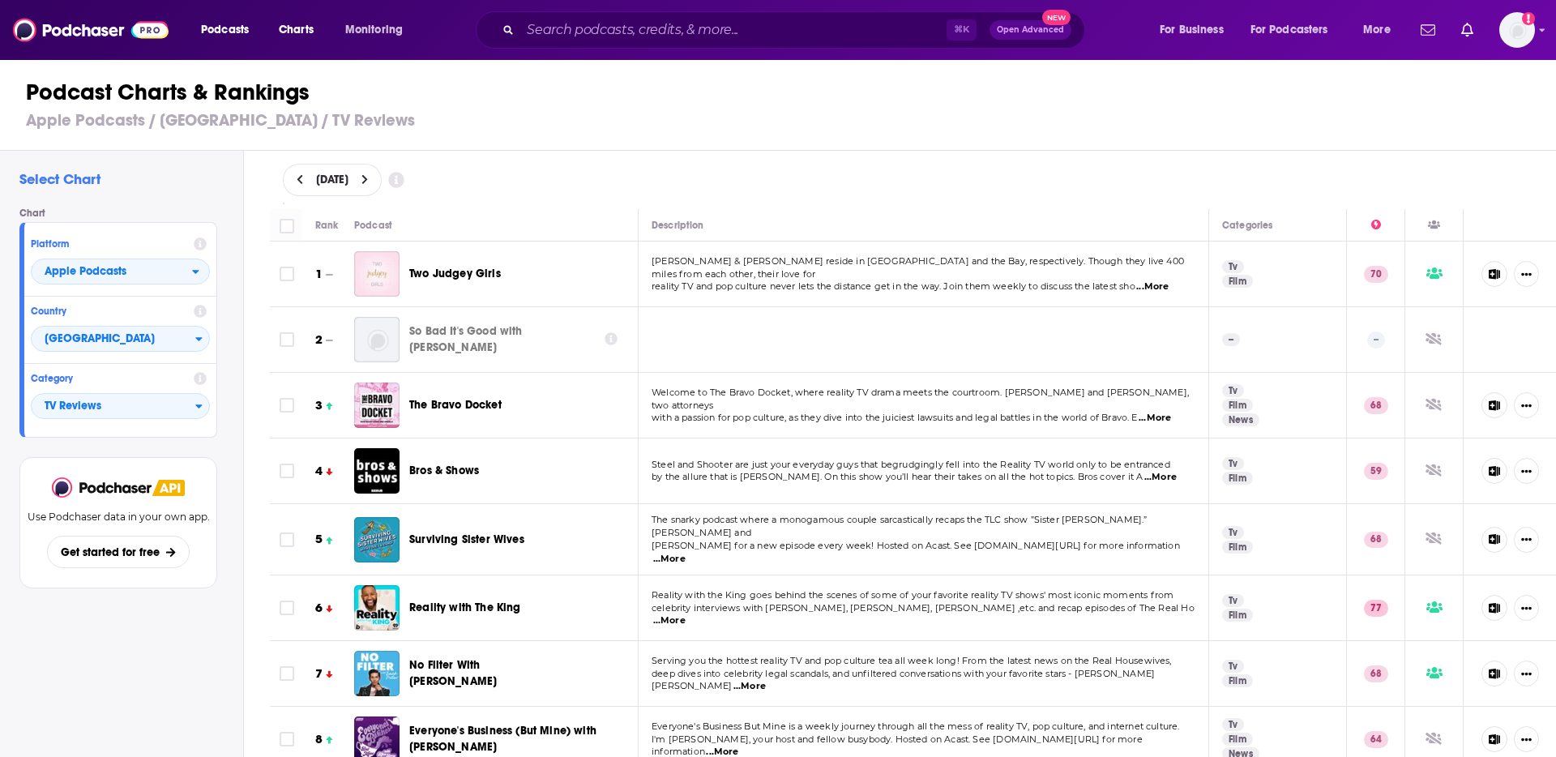
click at [348, 184] on span "[DATE]" at bounding box center [332, 179] width 32 height 11
select select "8"
click at [303, 325] on button "14" at bounding box center [308, 323] width 23 height 23
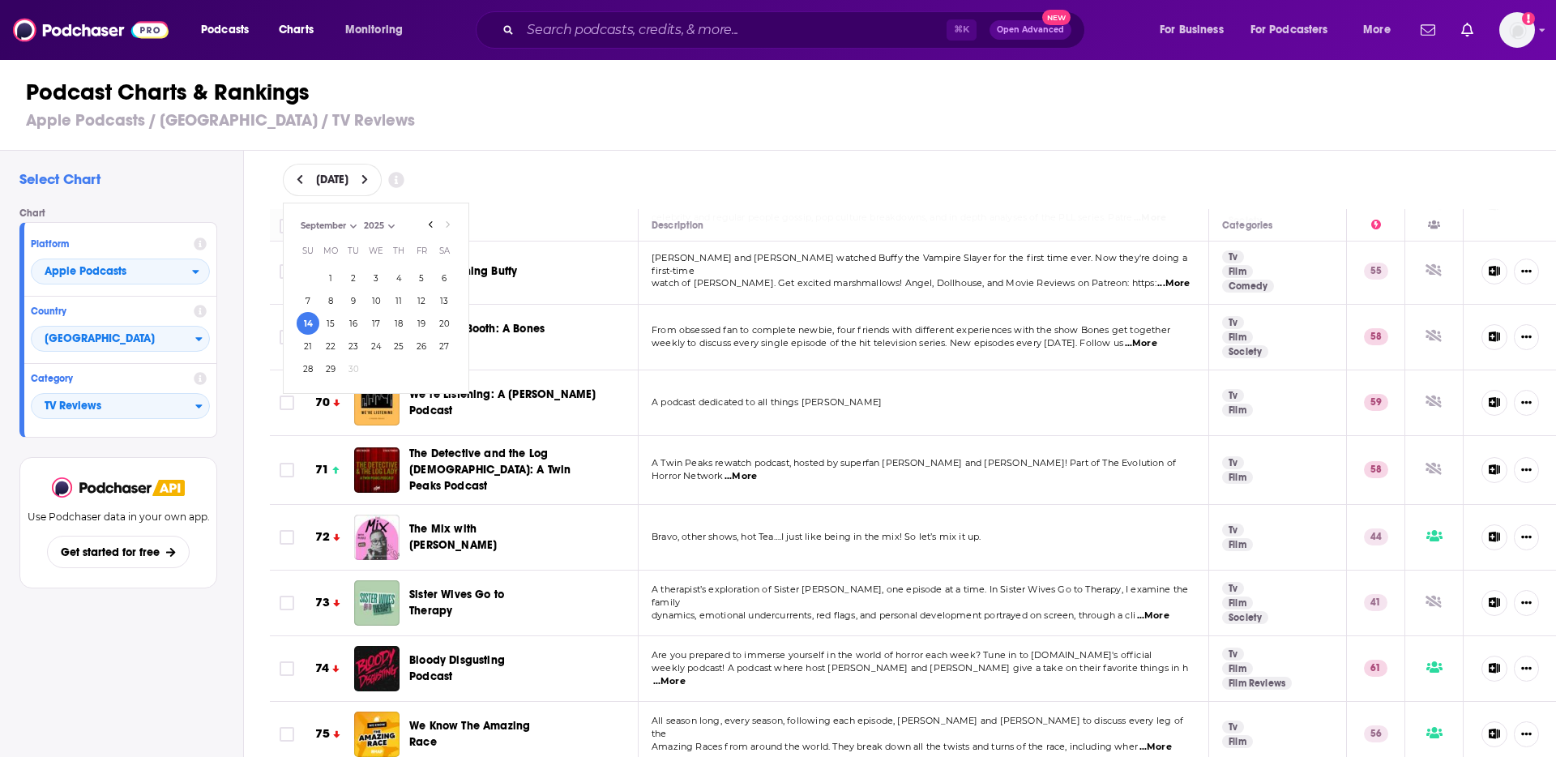
scroll to position [4477, 0]
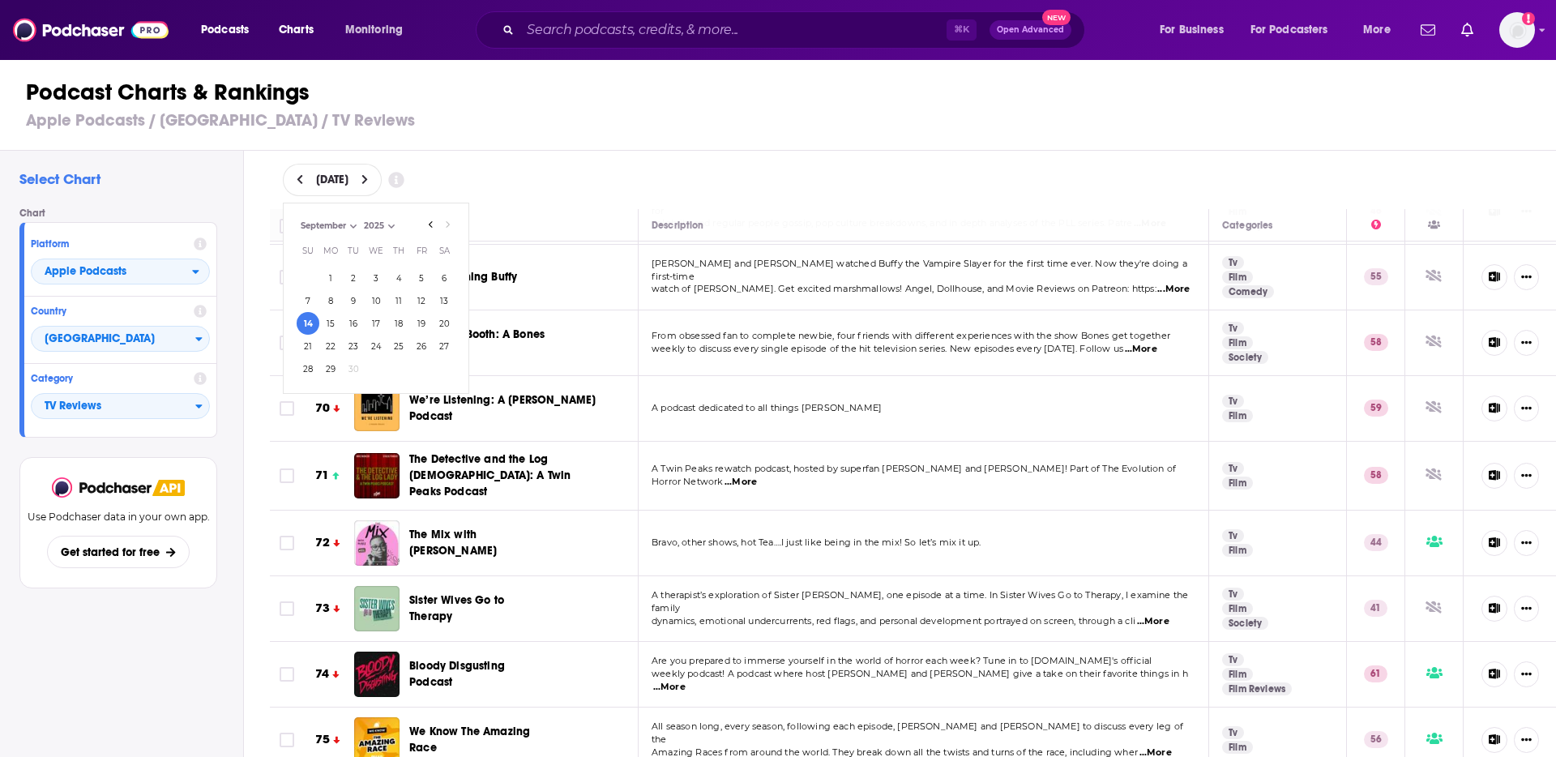
click at [671, 188] on div "[DATE] [DATE] Month: July August September September Year: 2025 2025 Su Mo Tu W…" at bounding box center [913, 180] width 1261 height 32
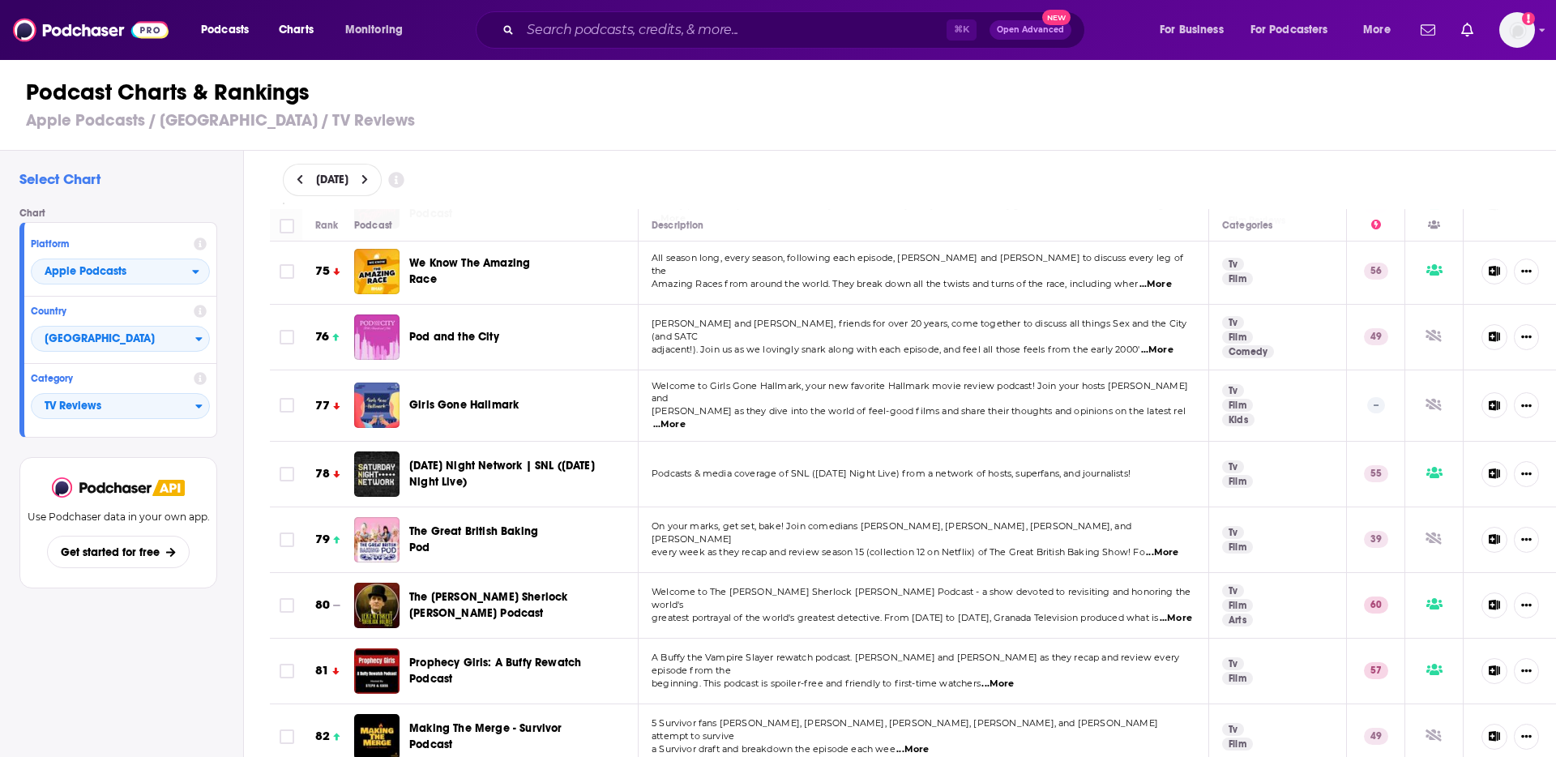
scroll to position [5939, 0]
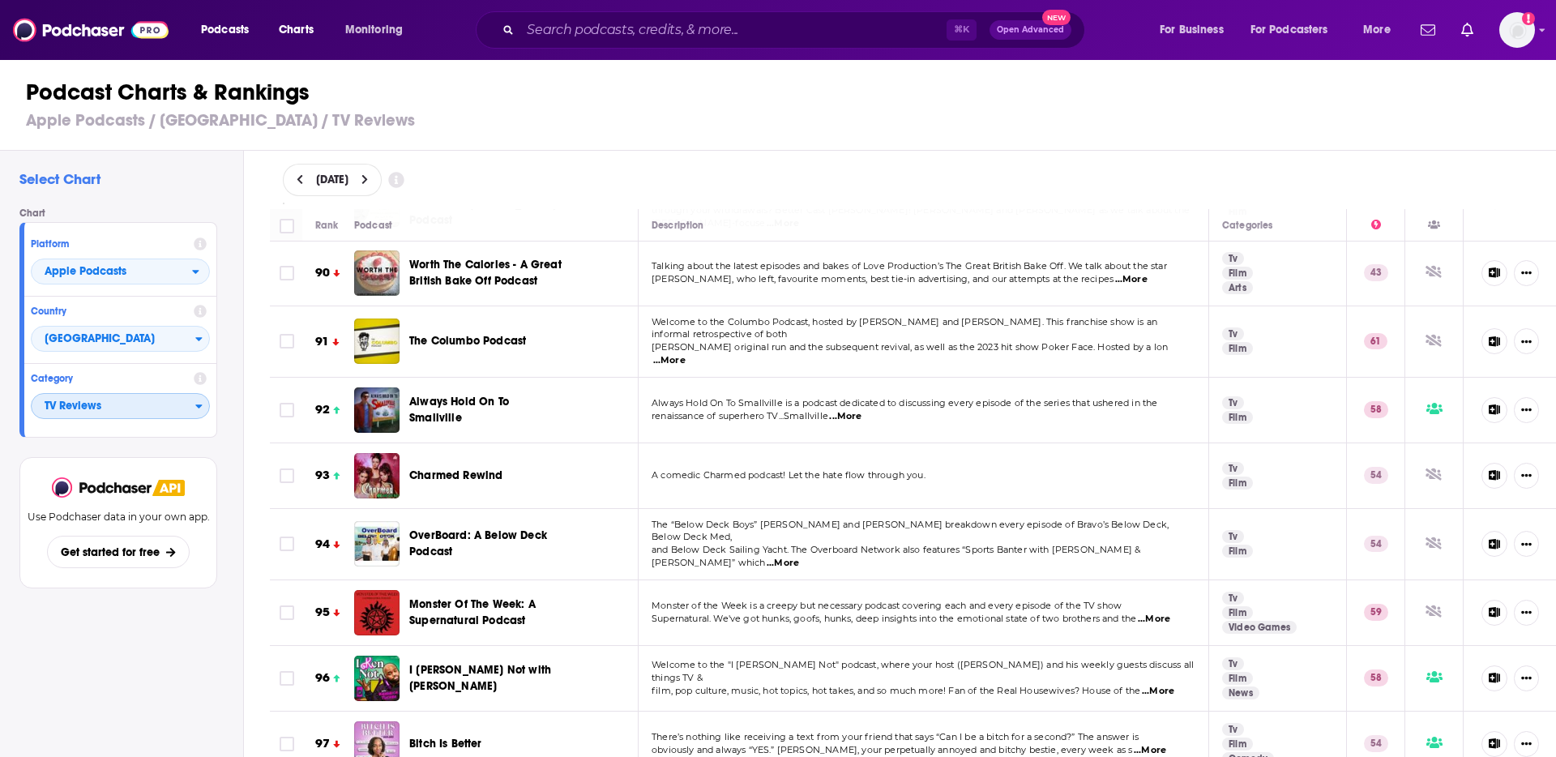
click at [106, 412] on span "TV Reviews" at bounding box center [114, 407] width 164 height 28
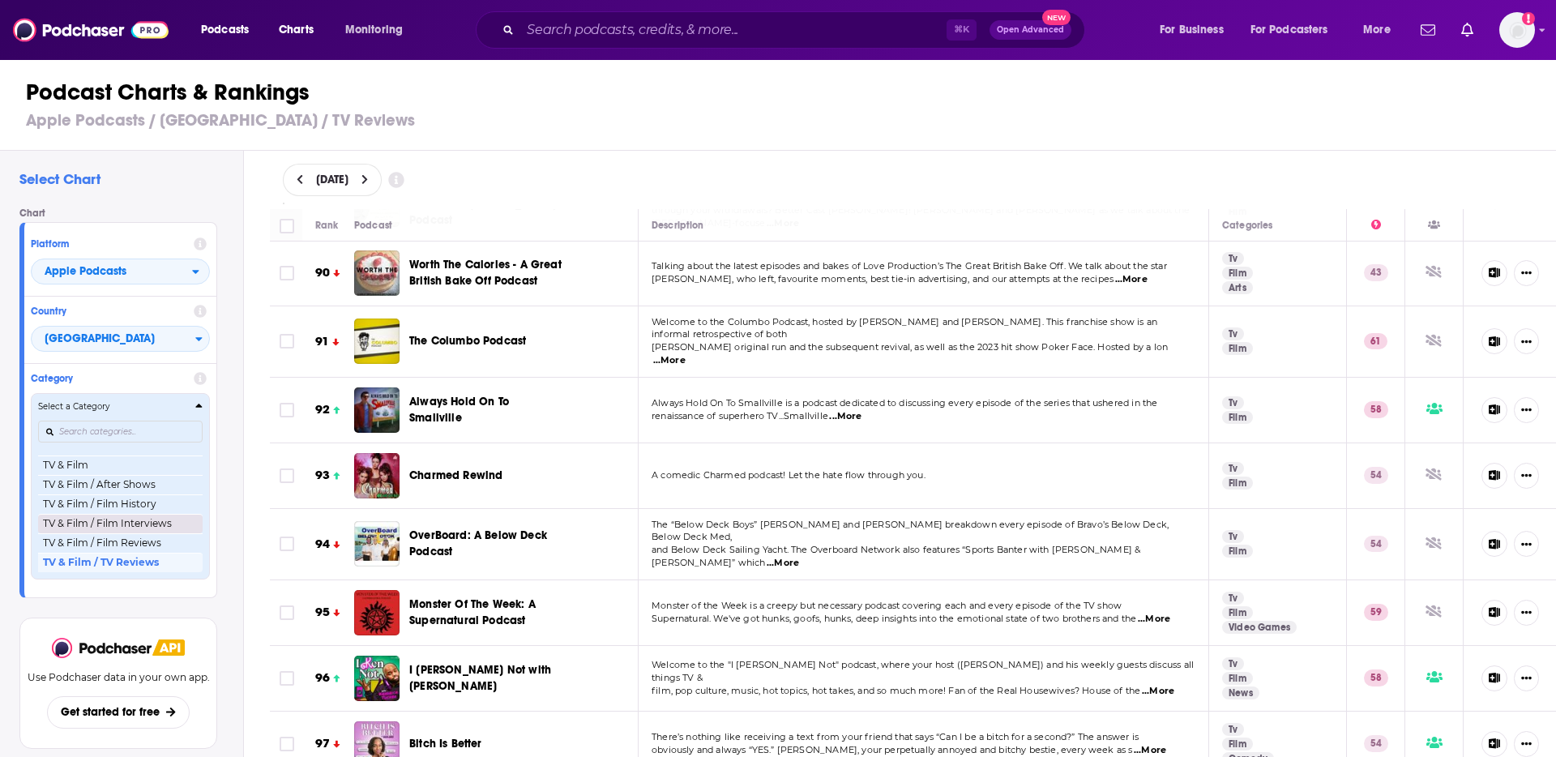
scroll to position [2083, 0]
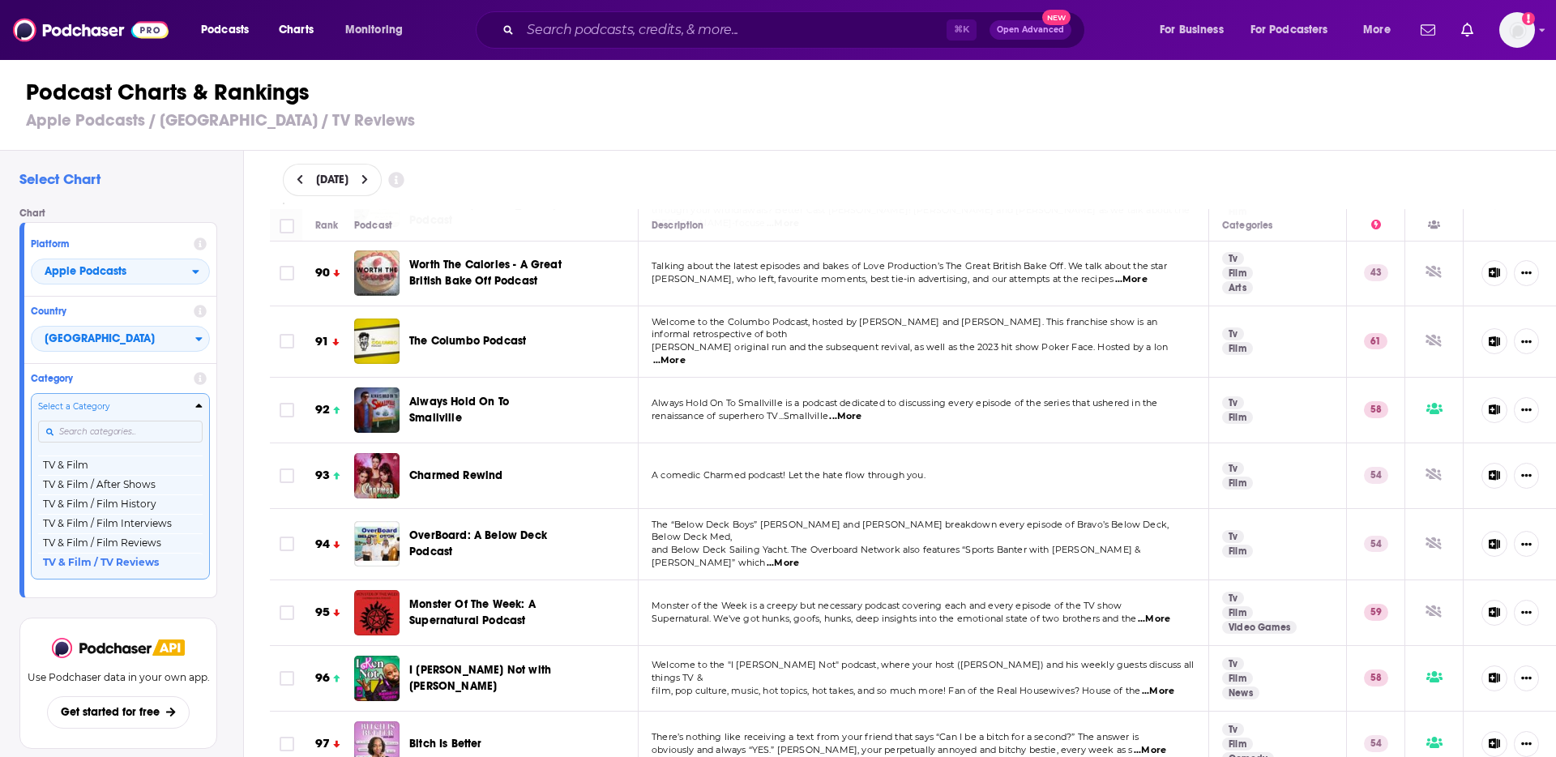
click at [106, 430] on input "Categories" at bounding box center [120, 432] width 165 height 22
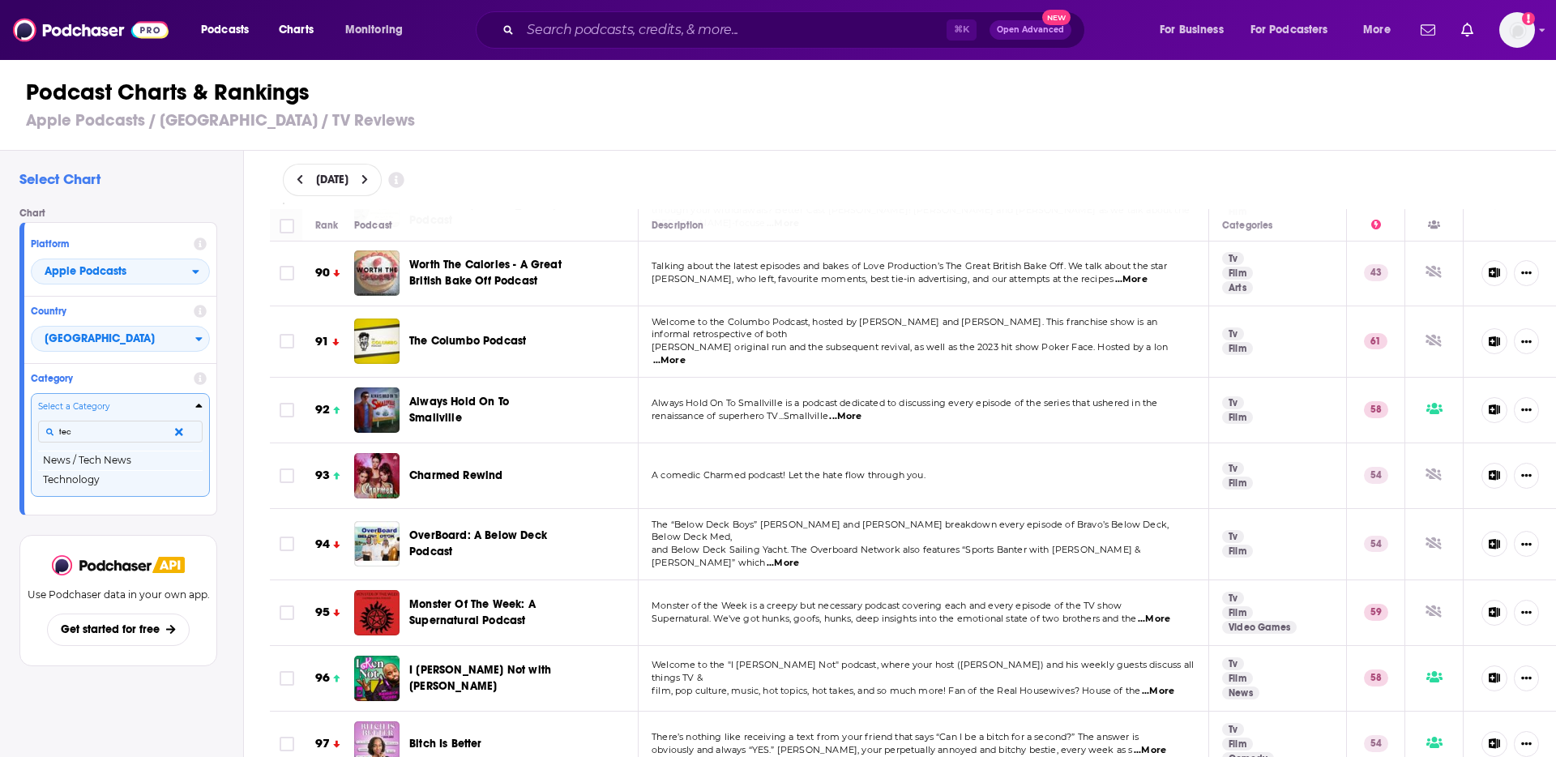
scroll to position [0, 0]
type input "tech"
click at [106, 460] on button "News / Tech News" at bounding box center [120, 460] width 165 height 19
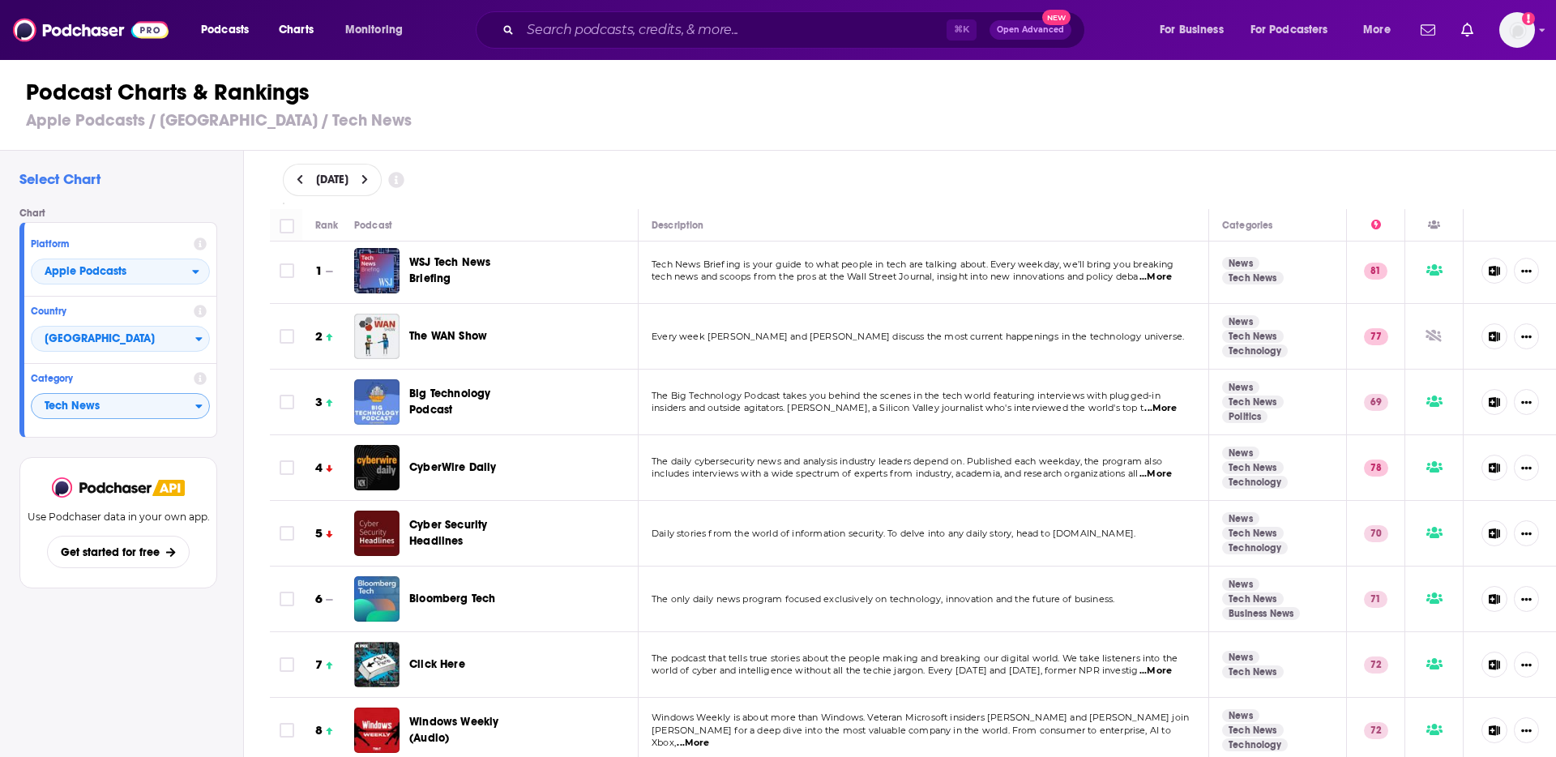
scroll to position [6, 0]
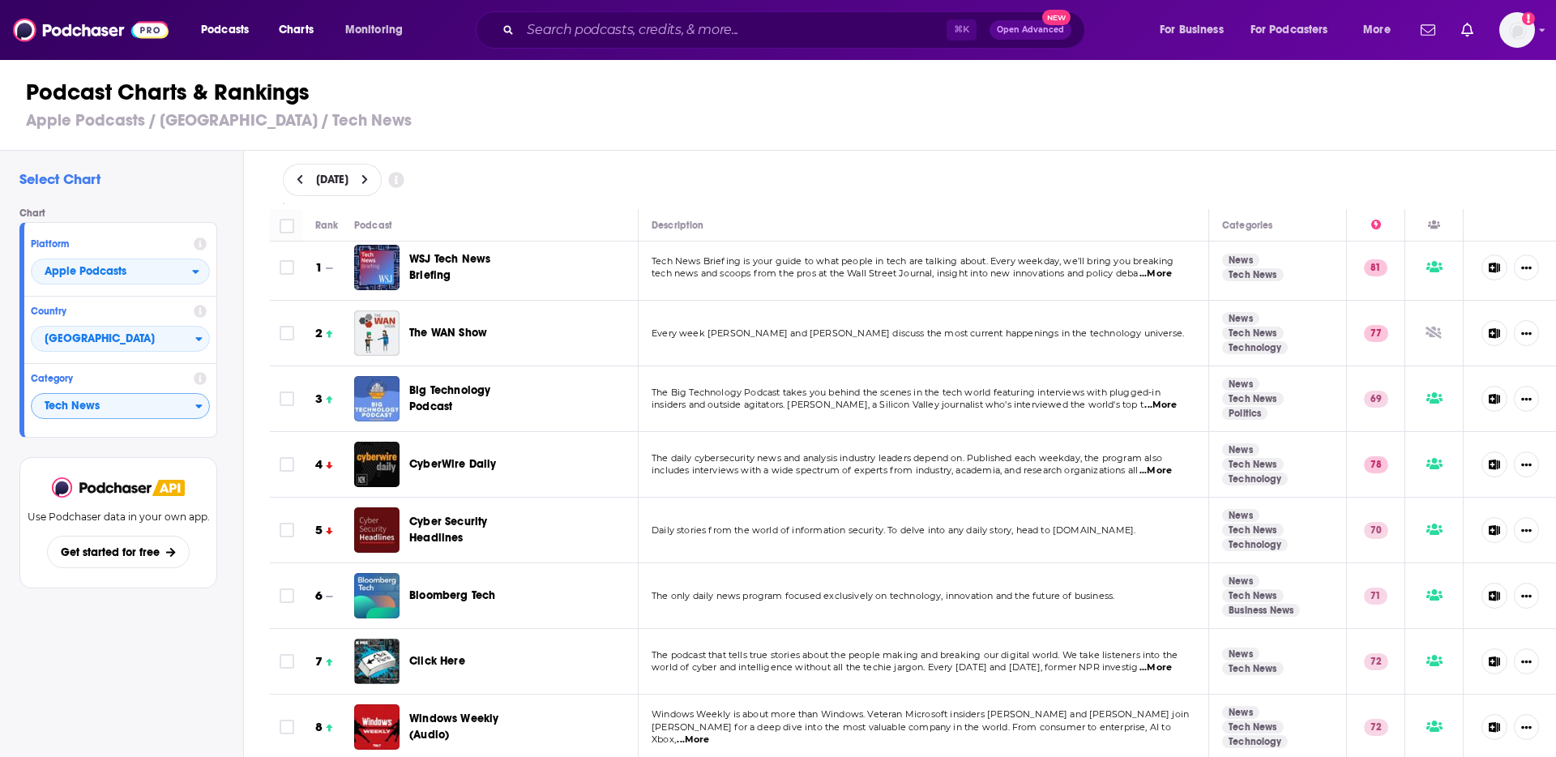
click at [793, 91] on h1 "Podcast Charts & Rankings" at bounding box center [785, 92] width 1518 height 29
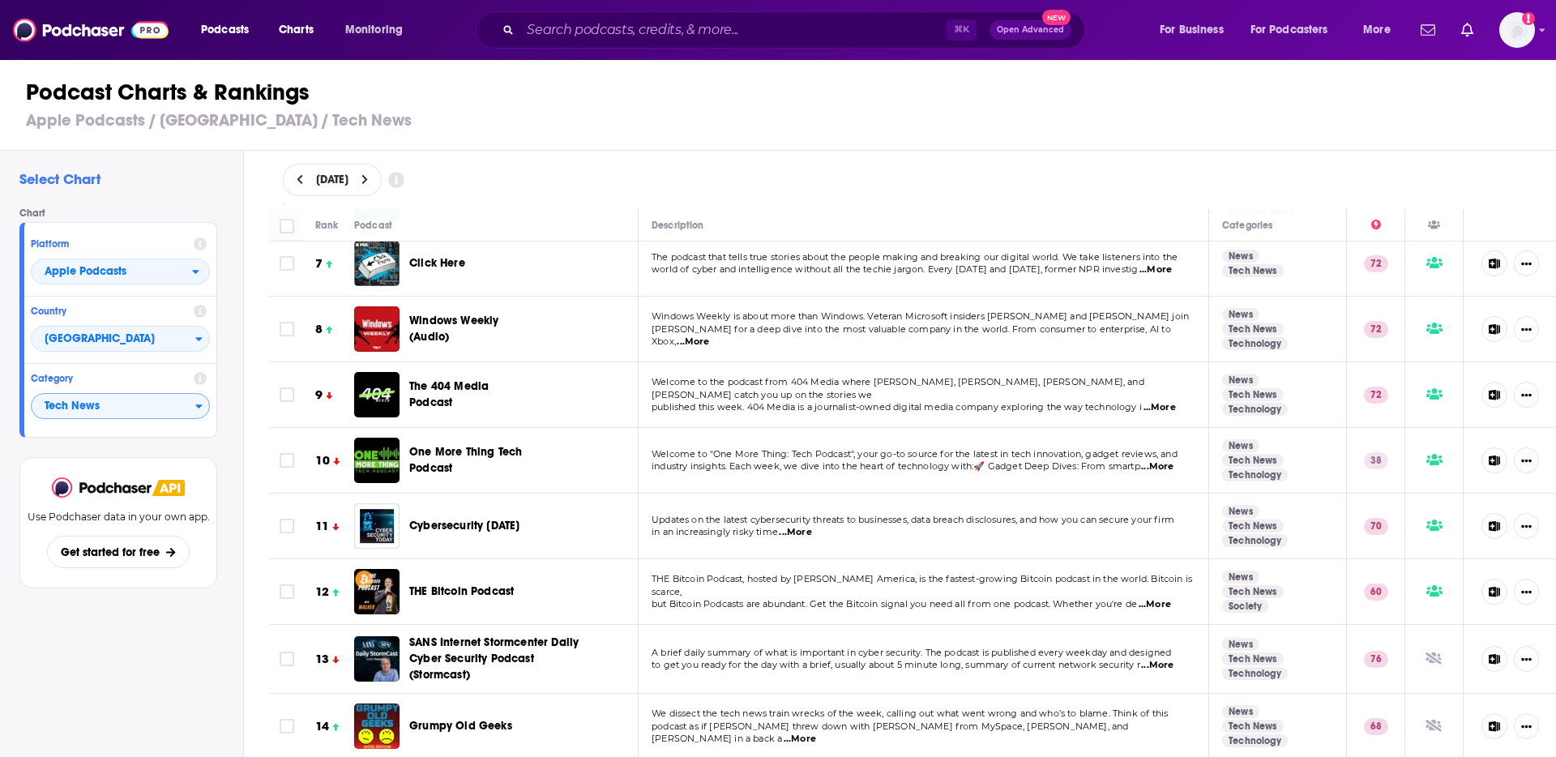
scroll to position [0, 0]
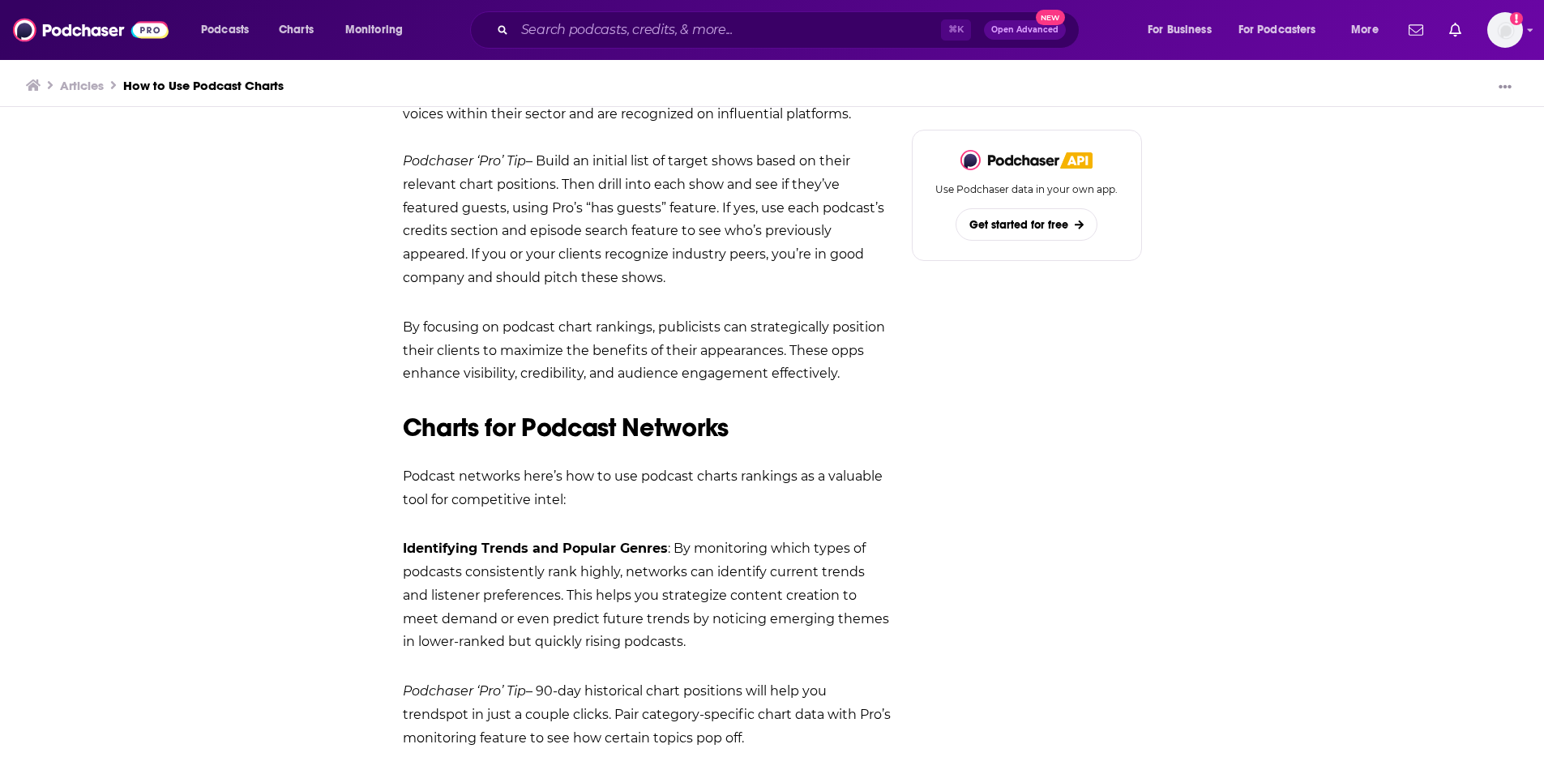
scroll to position [3447, 0]
